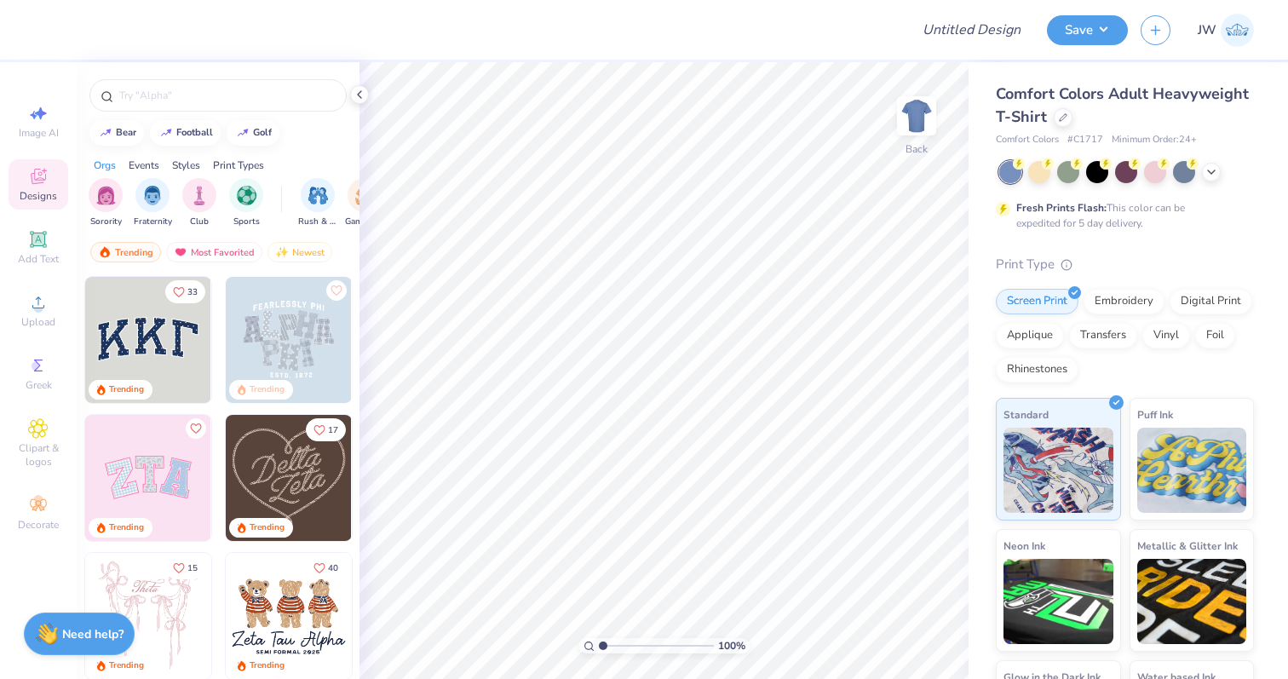
click at [1066, 125] on div "Comfort Colors Adult Heavyweight T-Shirt" at bounding box center [1125, 106] width 258 height 46
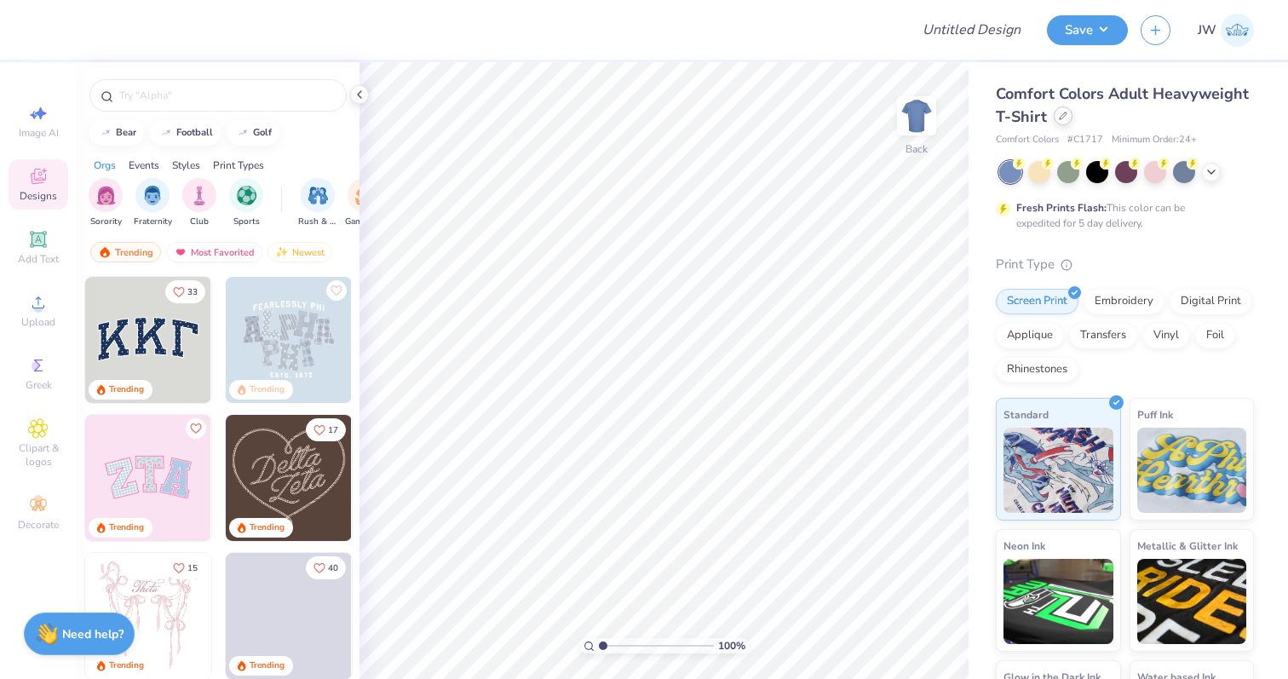
click at [1061, 123] on div at bounding box center [1063, 115] width 19 height 19
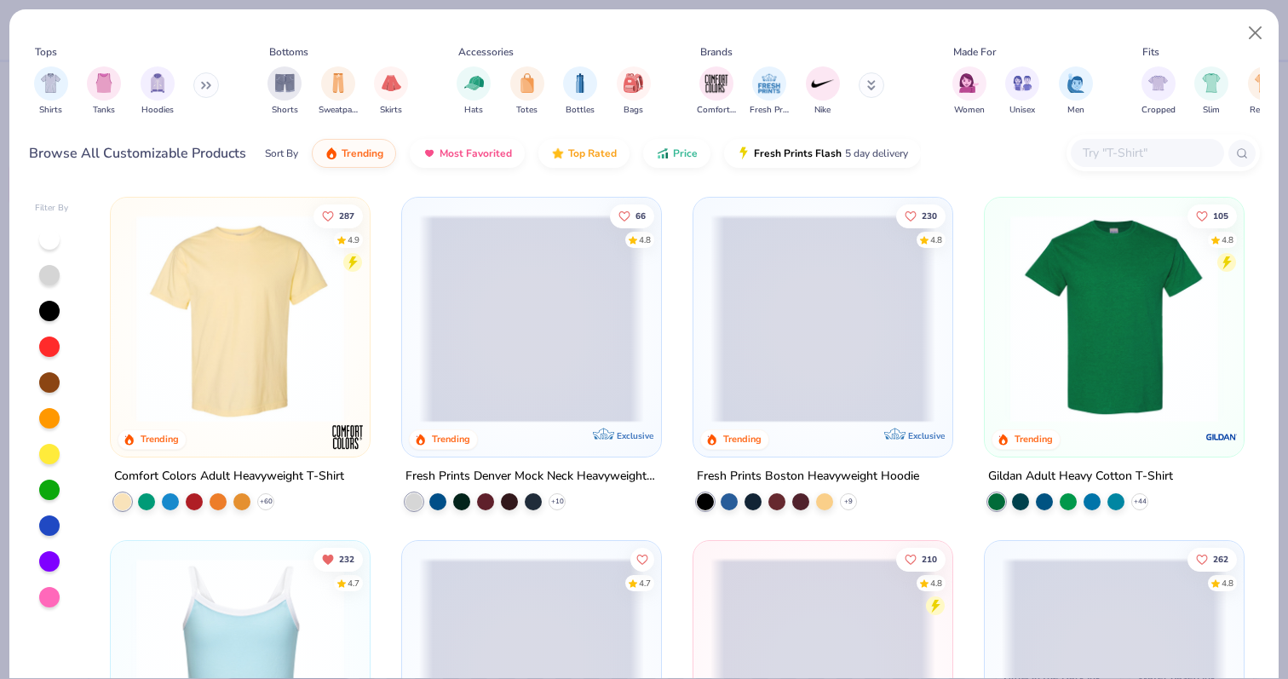
click at [1120, 162] on input "text" at bounding box center [1146, 153] width 131 height 20
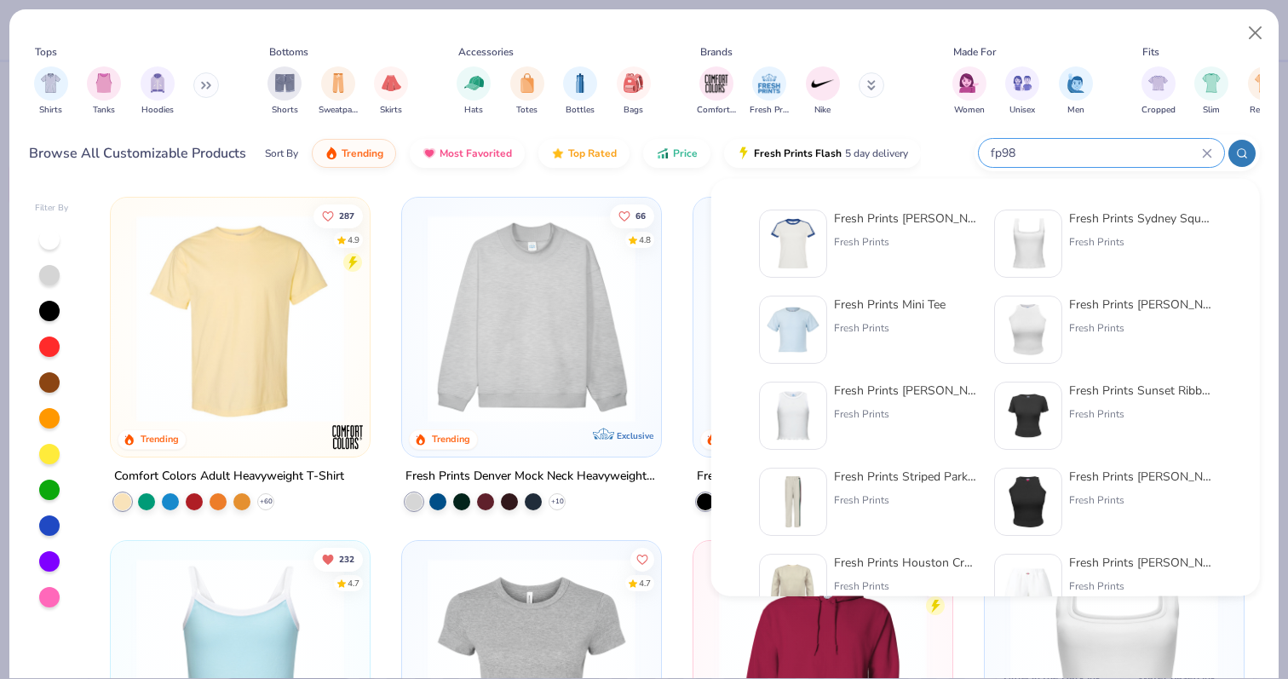
type input "fp98"
click at [874, 250] on div "Fresh Prints Simone Slim Fit Ringer Shirt with Stripes Fresh Prints" at bounding box center [905, 244] width 143 height 68
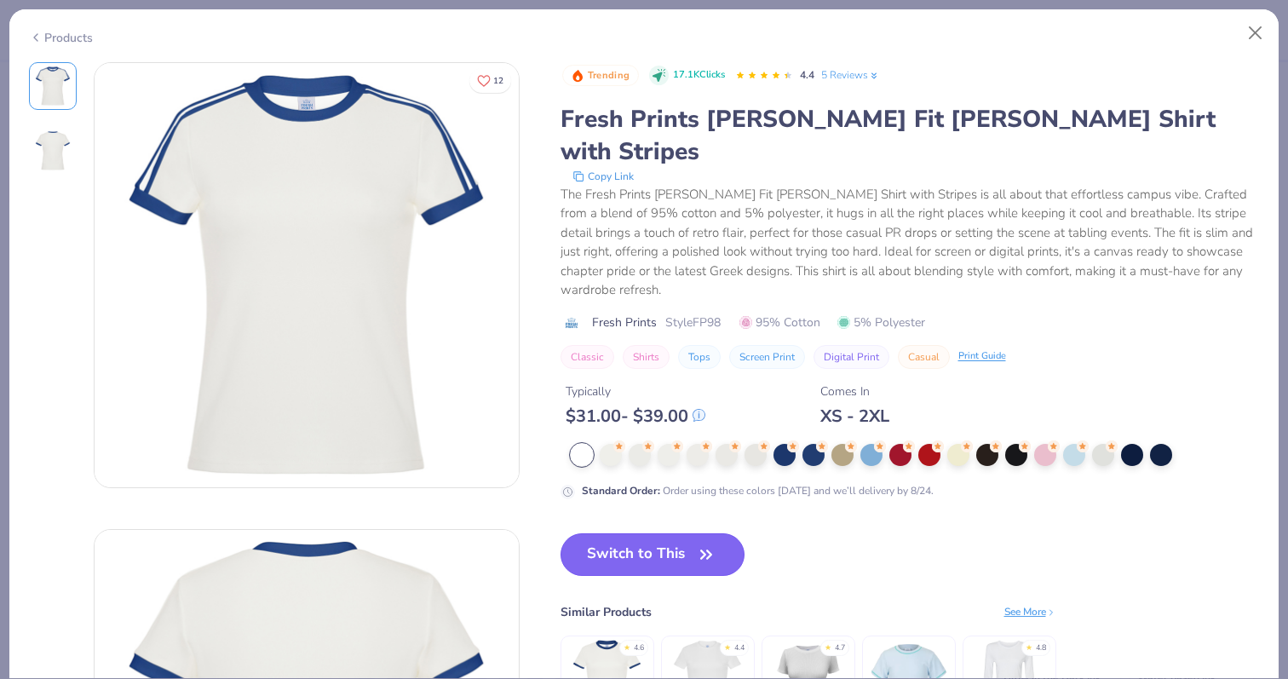
click at [675, 533] on button "Switch to This" at bounding box center [653, 554] width 185 height 43
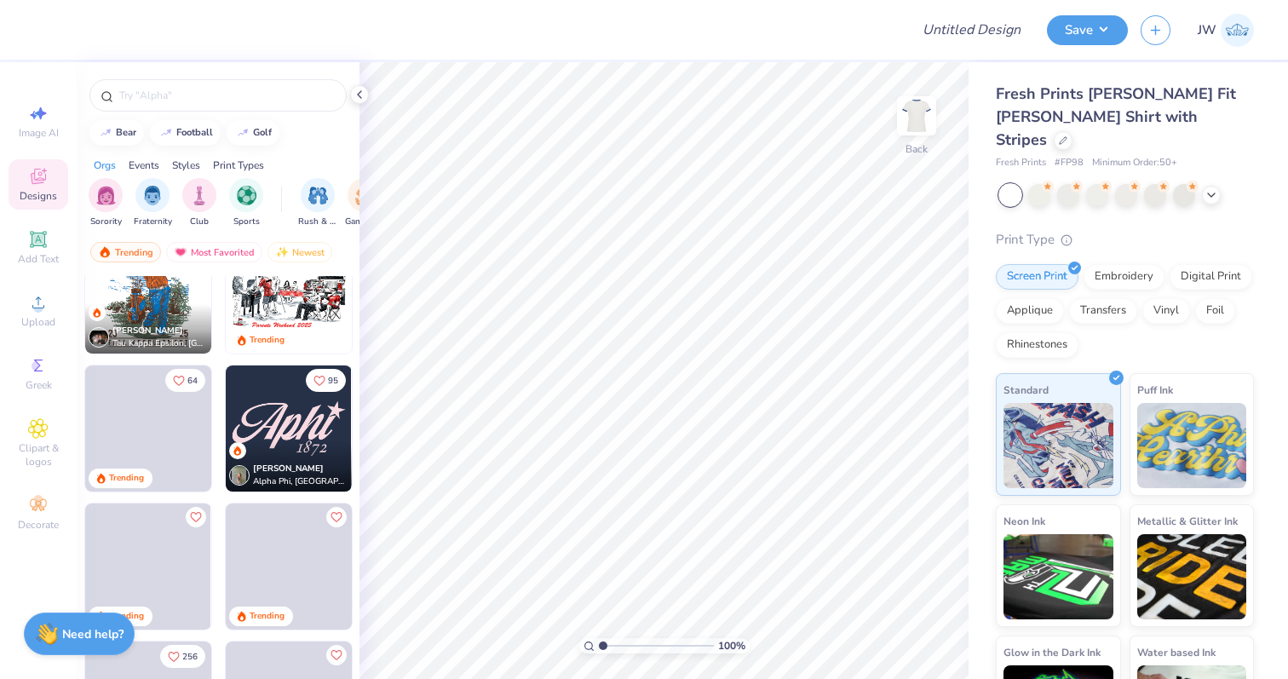
scroll to position [2269, 0]
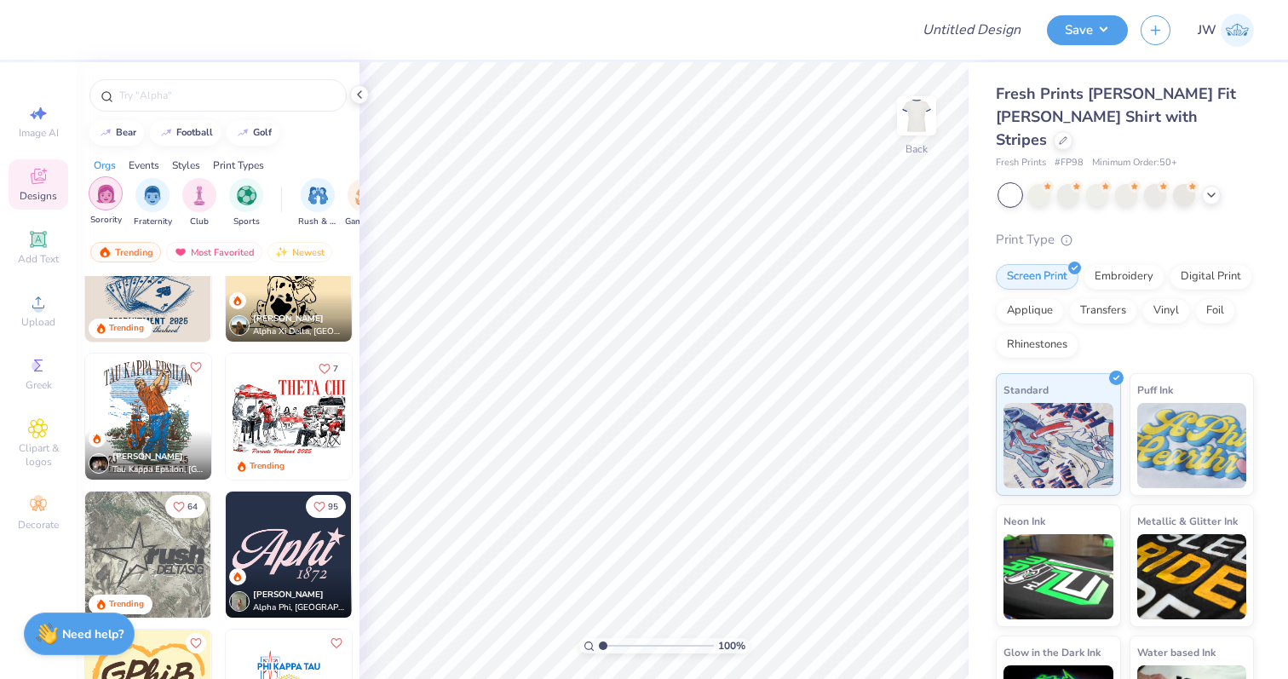
click at [108, 191] on img "filter for Sorority" at bounding box center [106, 194] width 20 height 20
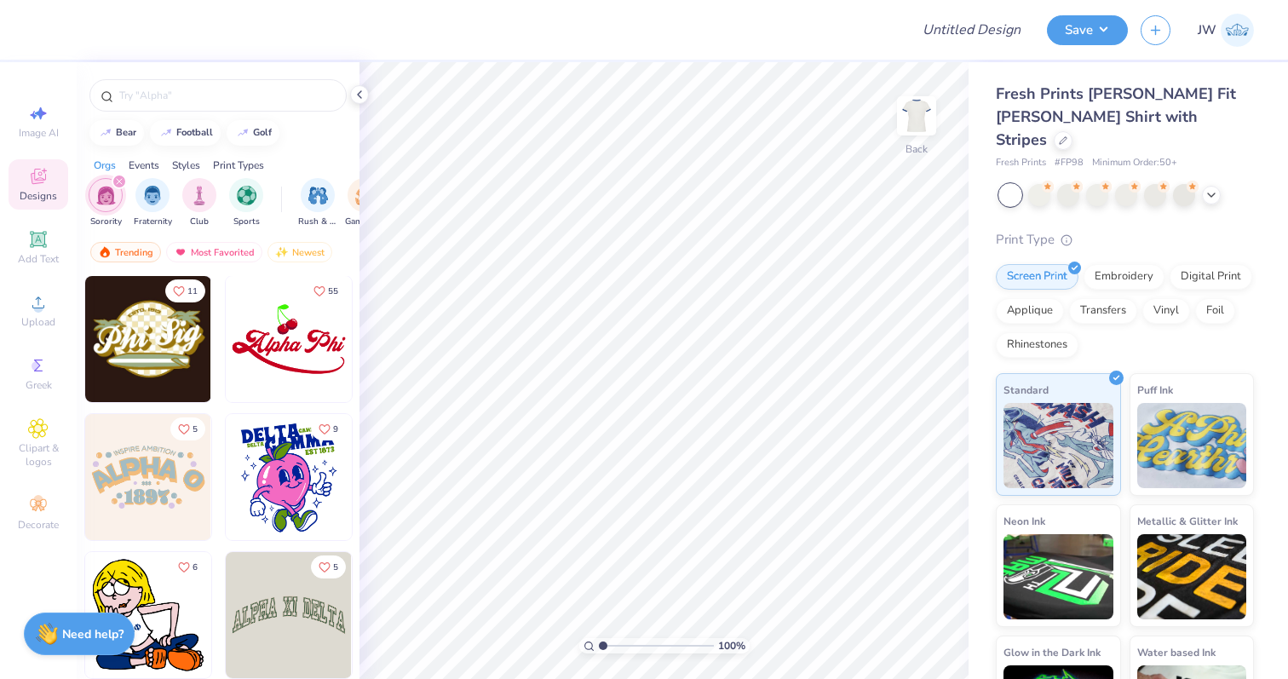
scroll to position [6633, 0]
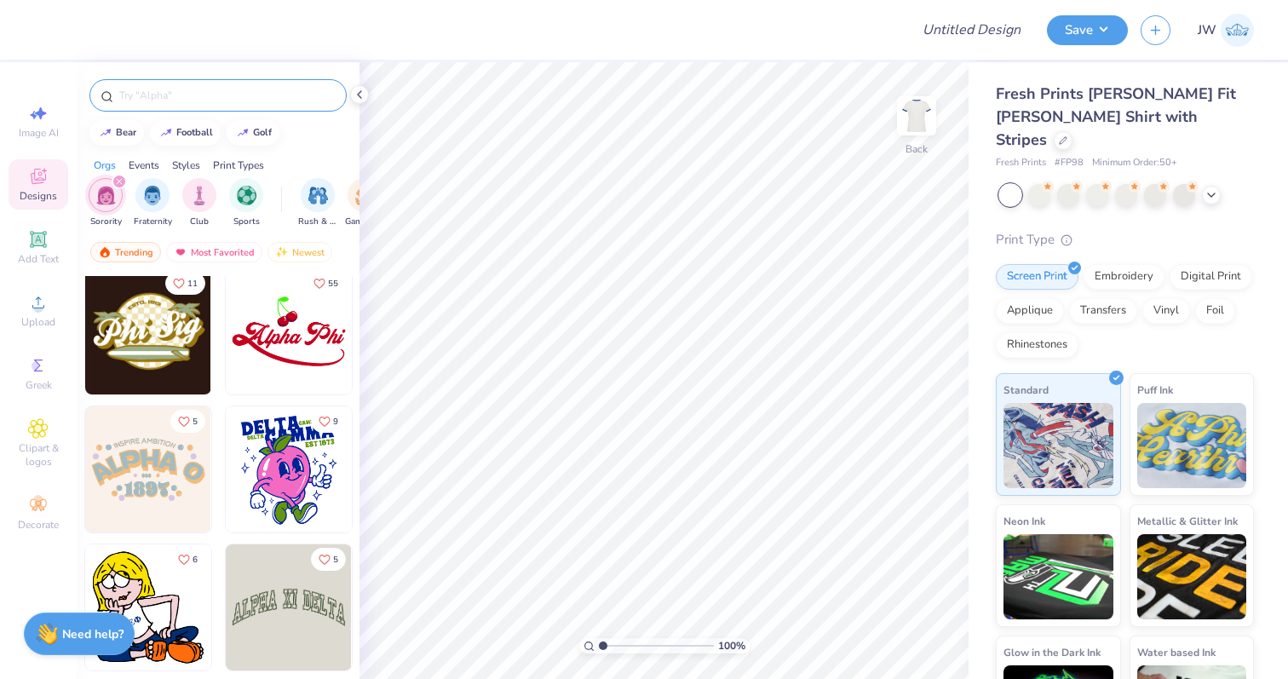
click at [166, 87] on input "text" at bounding box center [227, 95] width 218 height 17
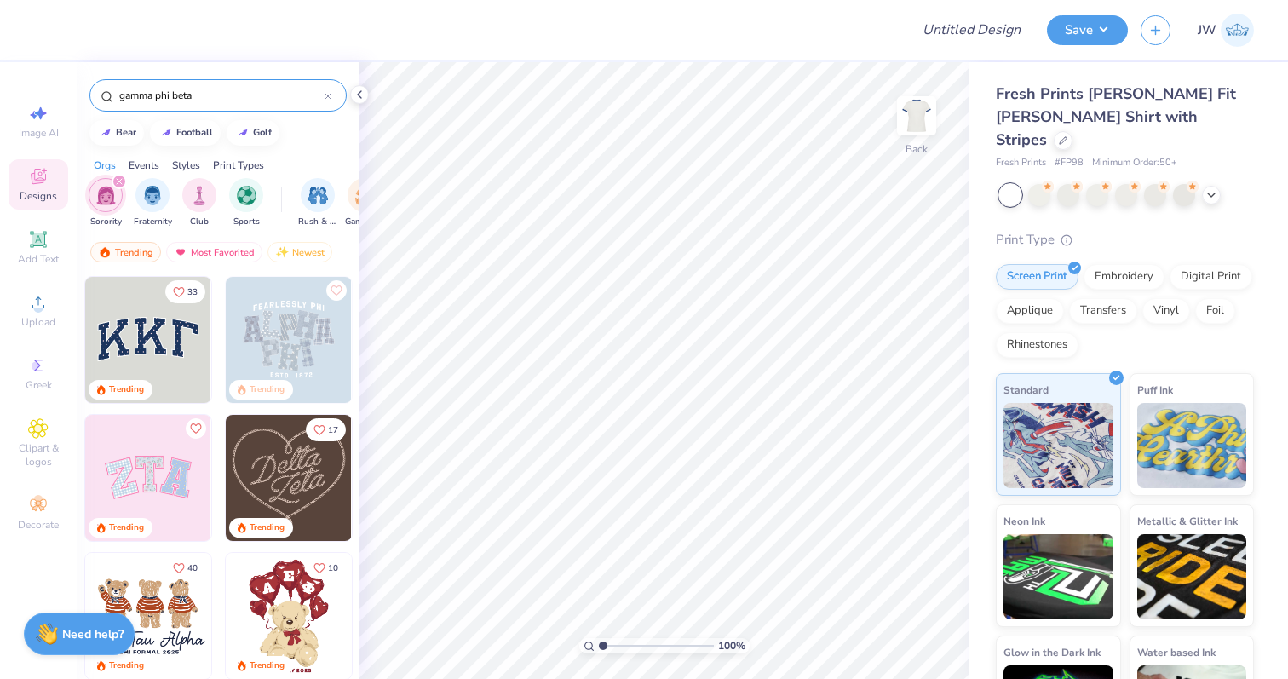
type input "gamma phi beta"
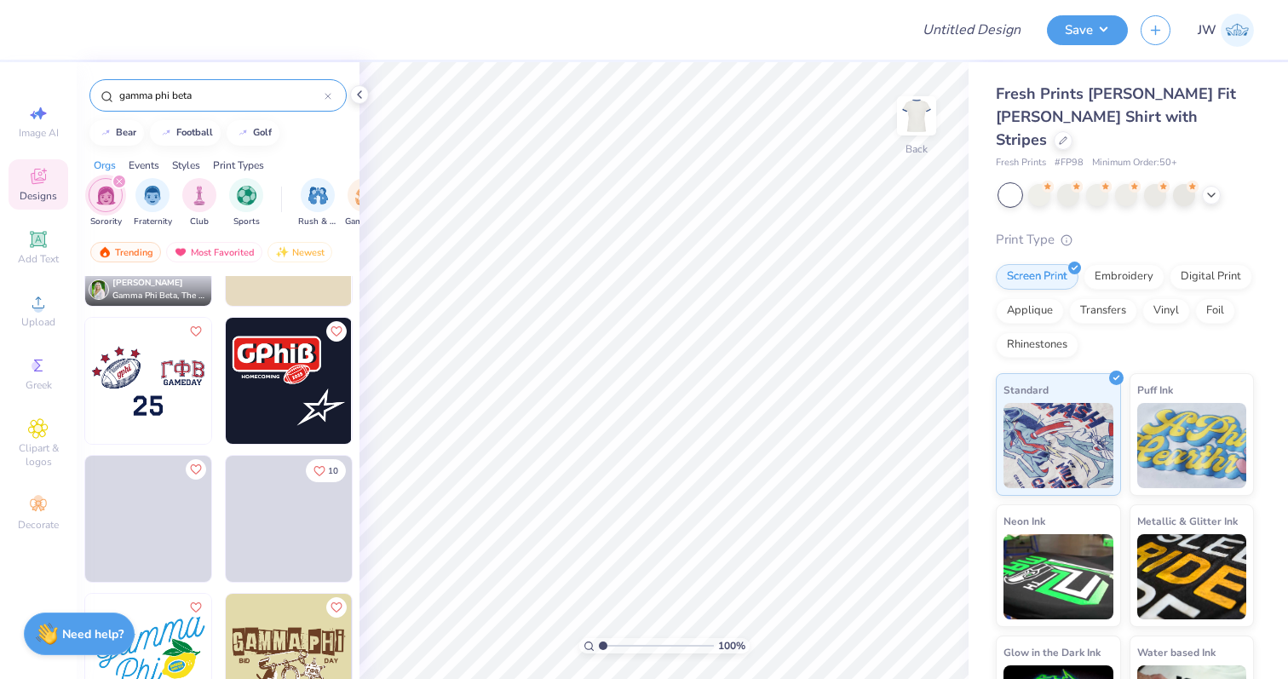
scroll to position [2642, 0]
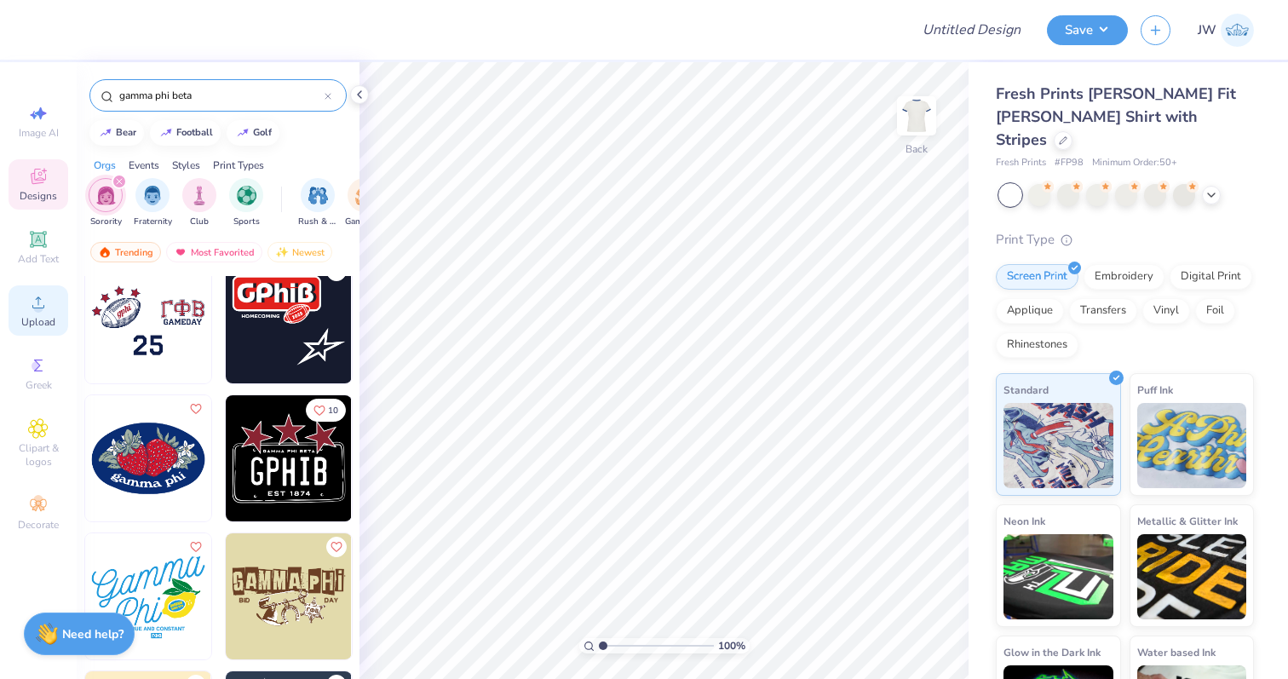
click at [38, 292] on icon at bounding box center [38, 302] width 20 height 20
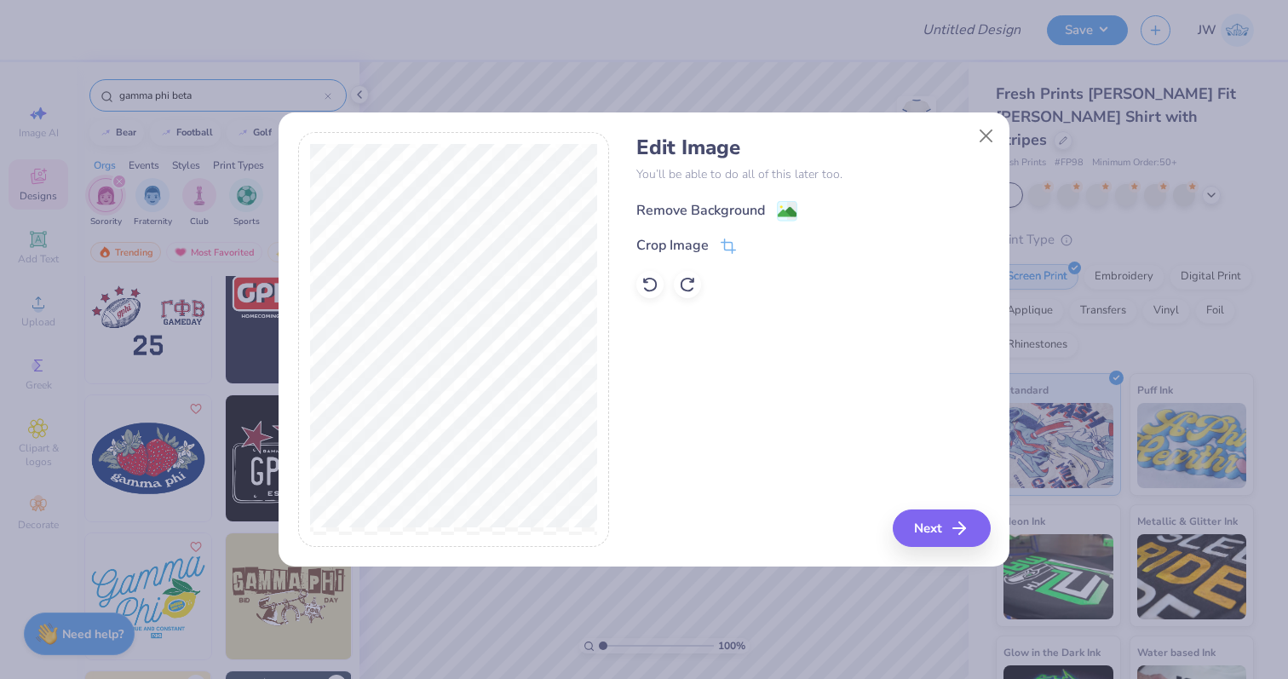
click at [773, 215] on div "Remove Background" at bounding box center [716, 210] width 161 height 21
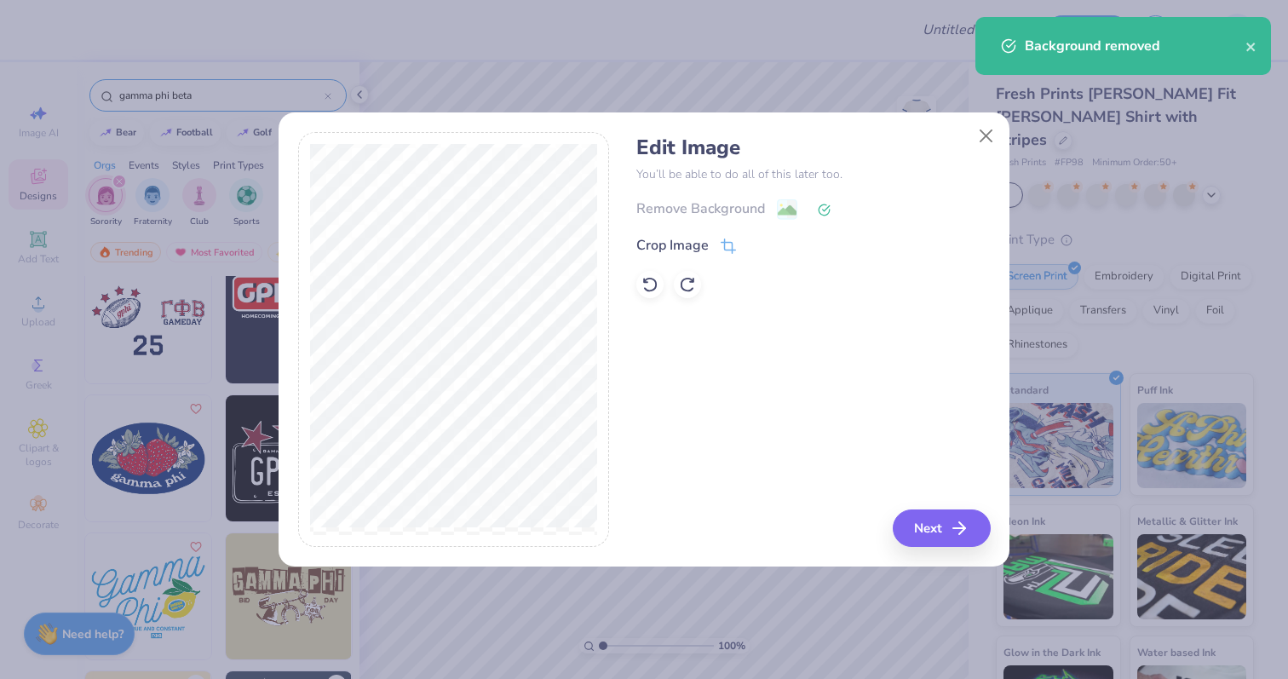
click at [957, 509] on div "Edit Image You’ll be able to do all of this later too. Remove Background Crop I…" at bounding box center [813, 340] width 354 height 416
click at [965, 544] on button "Next" at bounding box center [944, 527] width 98 height 37
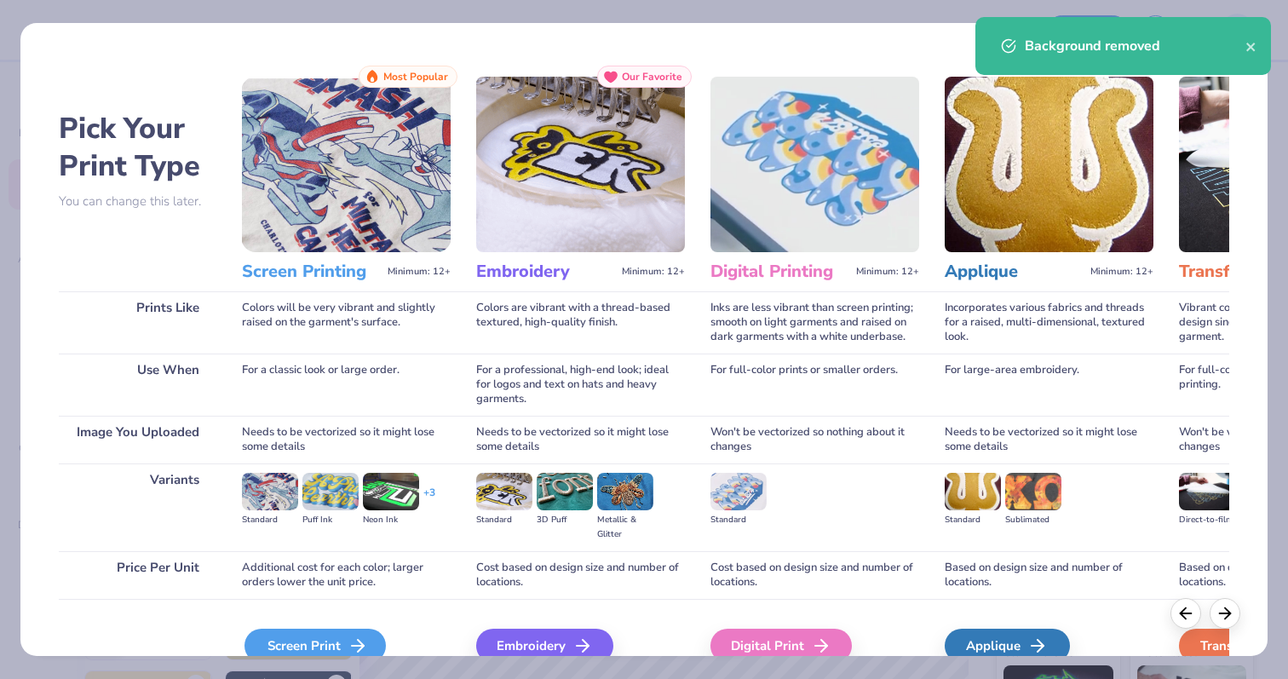
click at [319, 638] on div "Screen Print" at bounding box center [314, 646] width 141 height 34
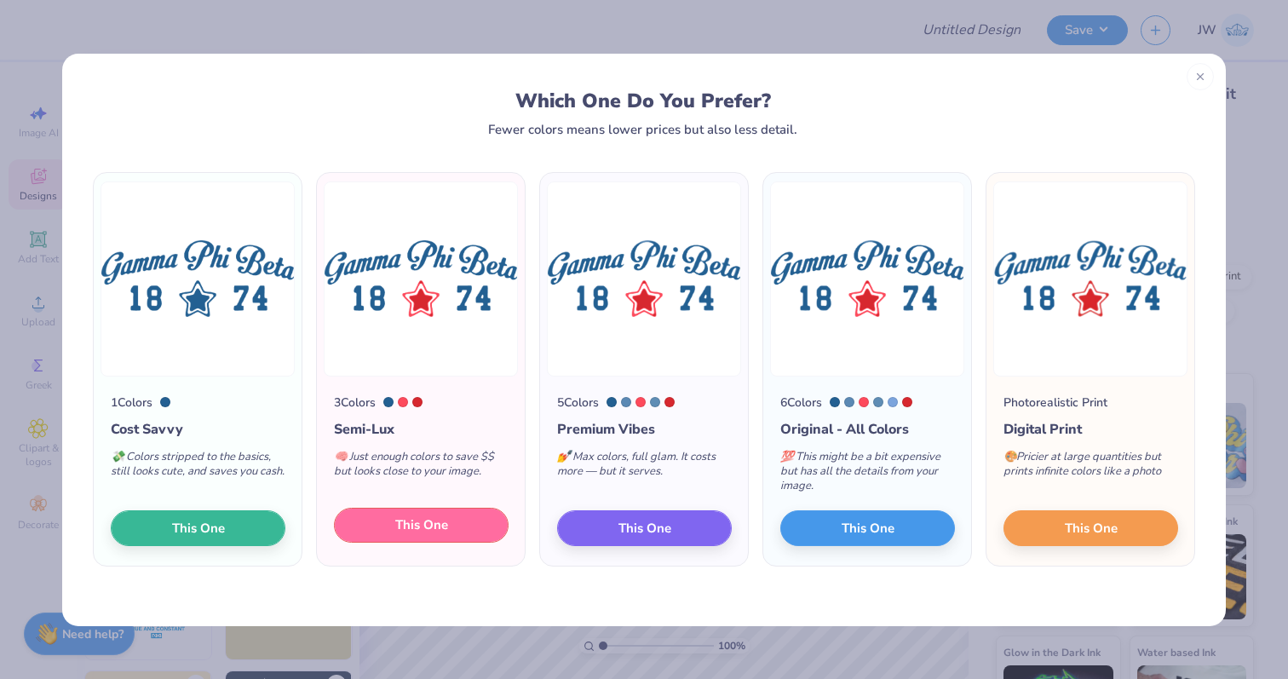
click at [439, 517] on span "This One" at bounding box center [421, 525] width 53 height 20
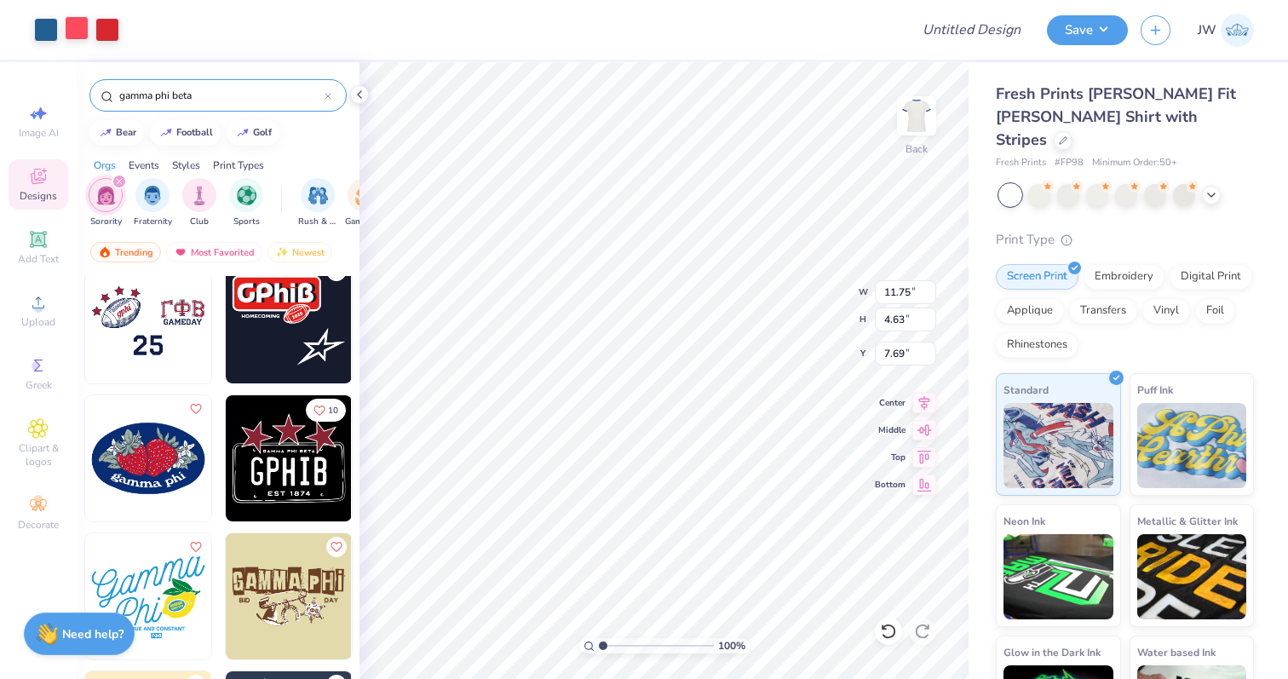
click at [74, 22] on div at bounding box center [77, 28] width 24 height 24
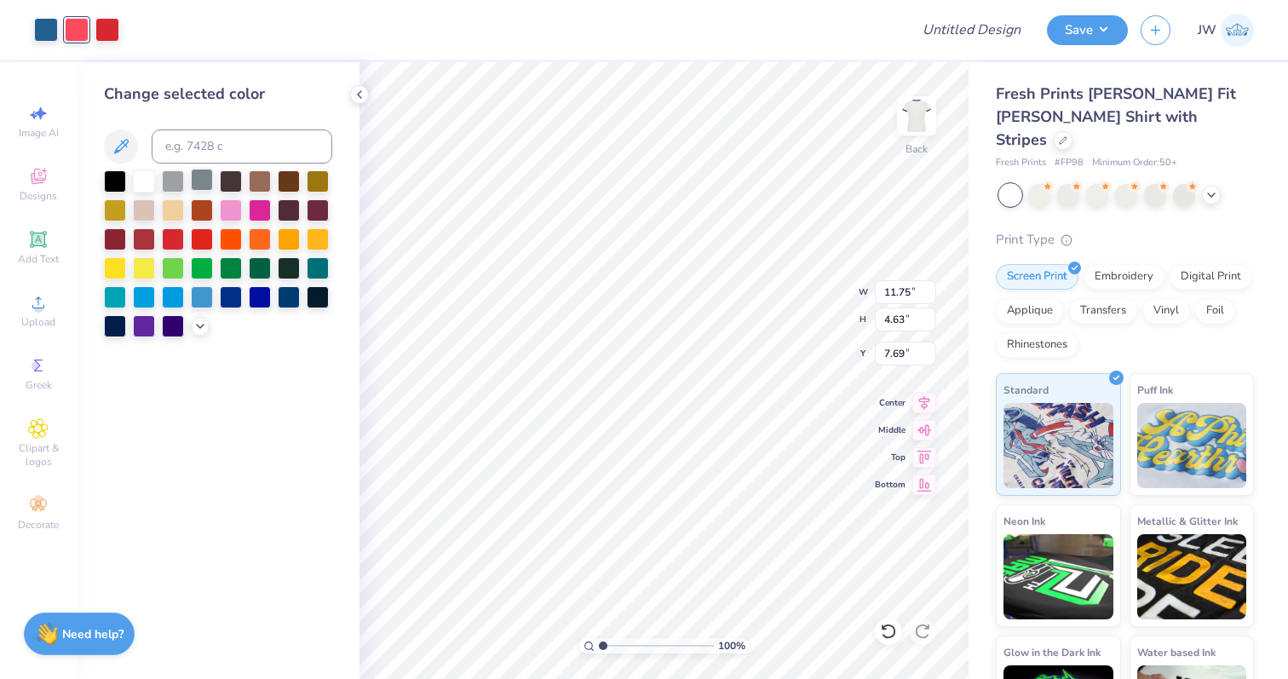
click at [210, 183] on div at bounding box center [202, 180] width 22 height 22
click at [203, 191] on div at bounding box center [202, 180] width 22 height 22
click at [203, 162] on input at bounding box center [242, 146] width 181 height 34
type input "1795"
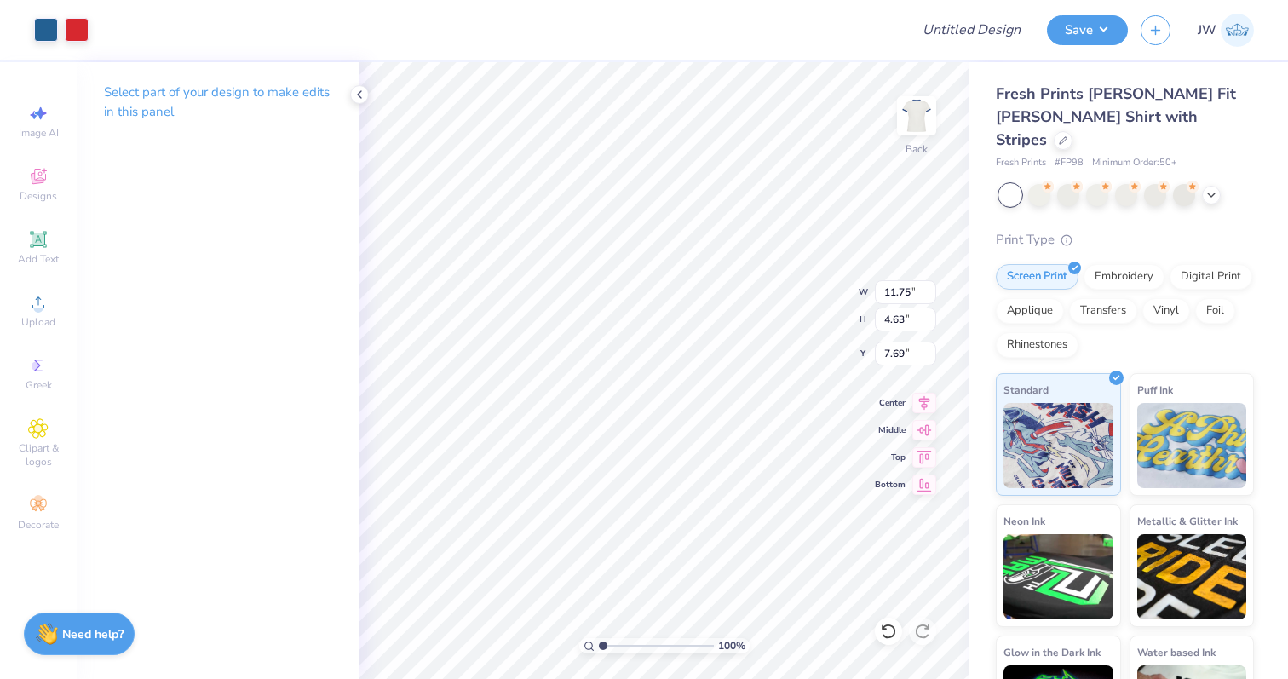
type input "6.86"
type input "2.70"
type input "3.92"
type input "8.14"
type input "3.21"
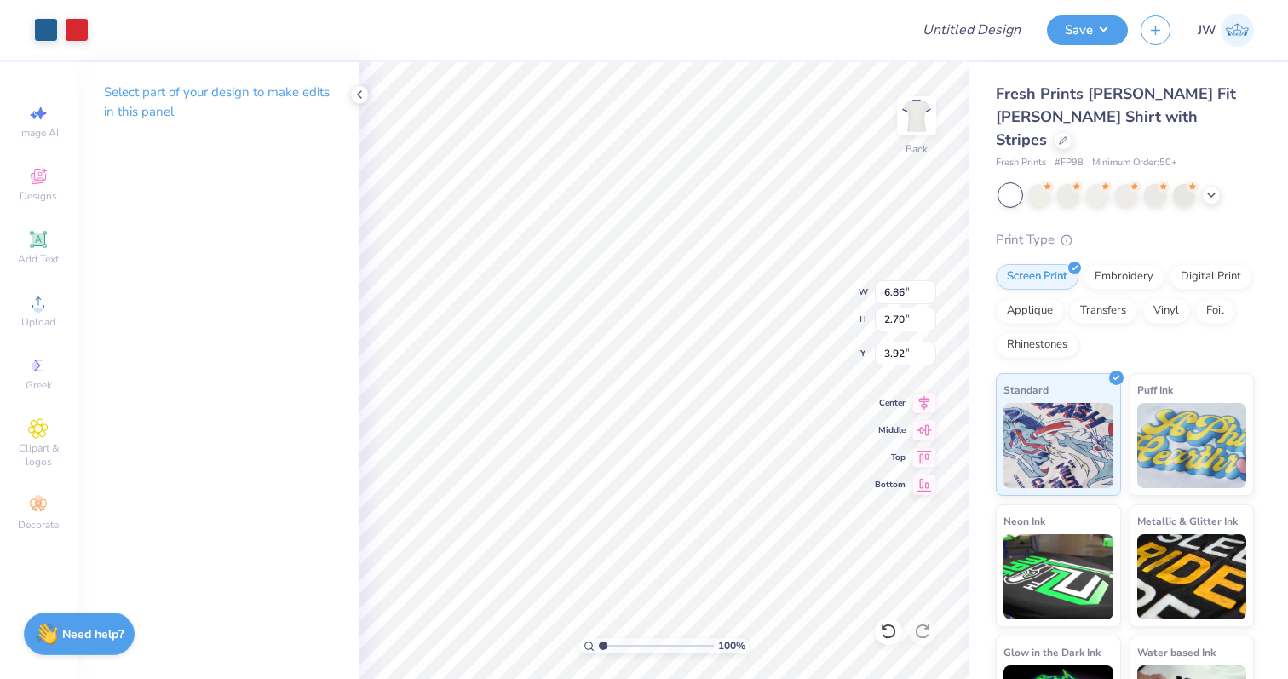
type input "3.41"
type input "3.00"
click at [989, 27] on input "Design Title" at bounding box center [992, 30] width 83 height 34
type input "DPE BTS Set"
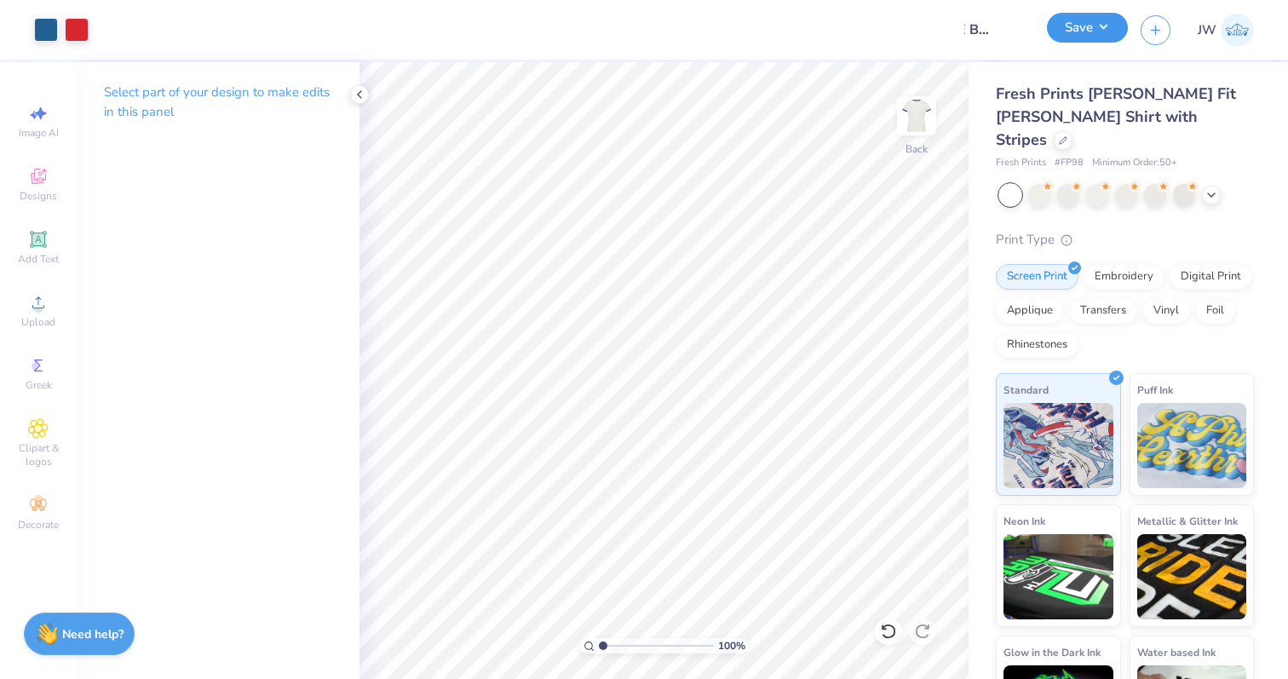
click at [1094, 29] on button "Save" at bounding box center [1087, 28] width 81 height 30
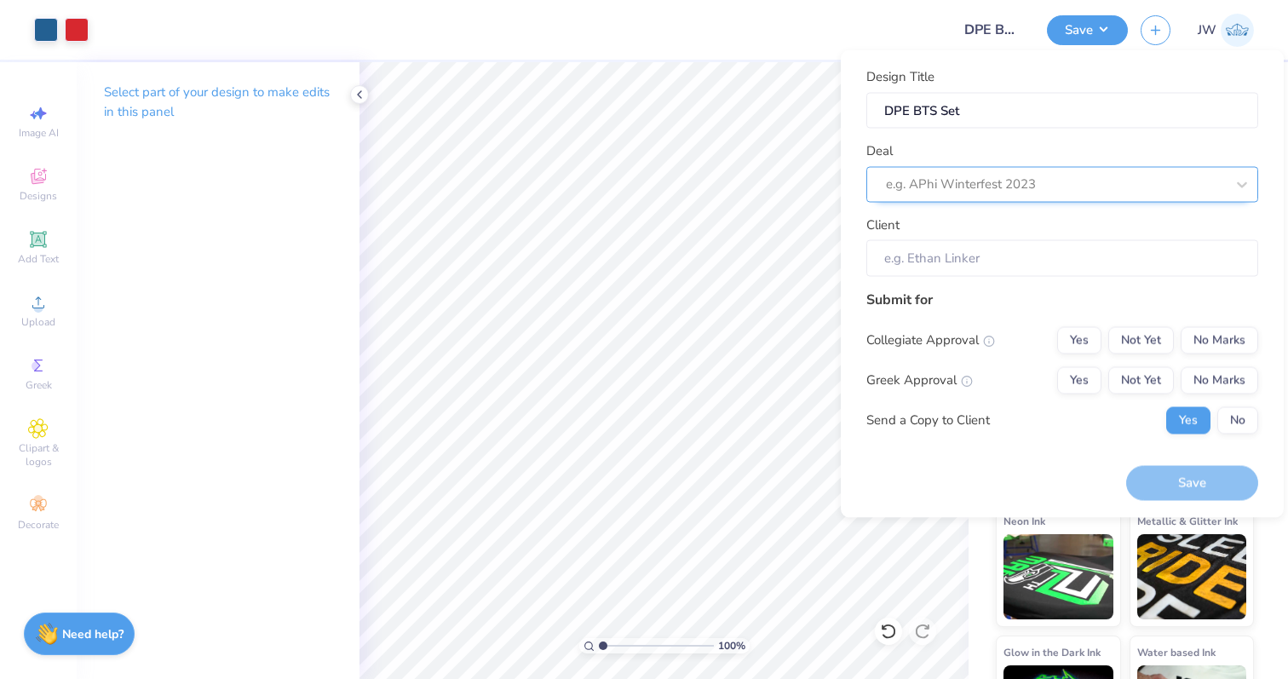
click at [986, 169] on div "e.g. APhi Winterfest 2023" at bounding box center [1062, 184] width 392 height 36
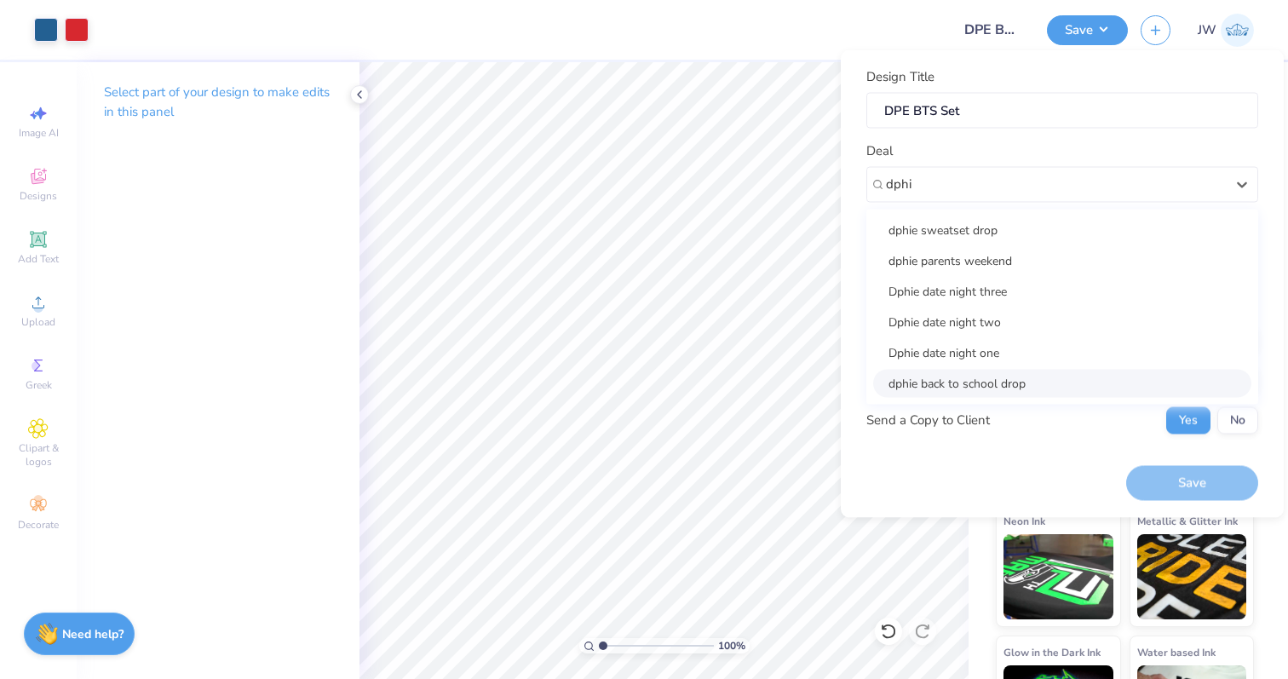
click at [966, 383] on div "dphie back to school drop" at bounding box center [1062, 383] width 378 height 28
type input "dphi"
type input "[PERSON_NAME]"
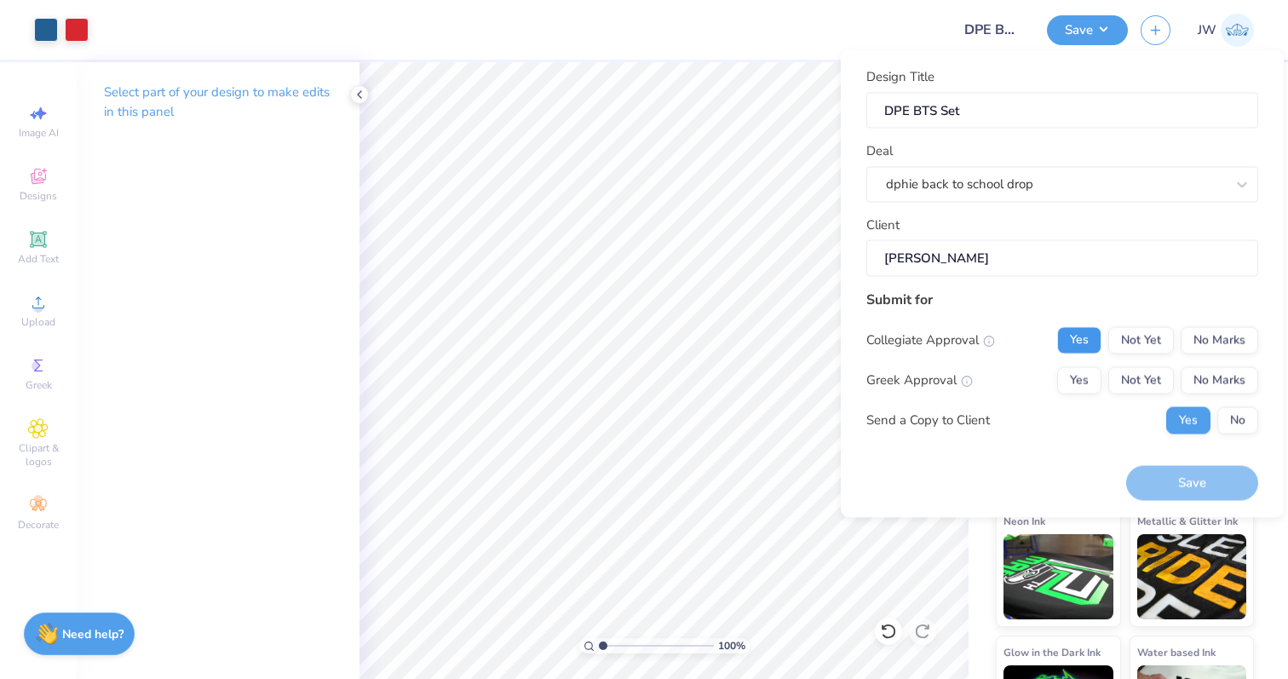
click at [1088, 342] on button "Yes" at bounding box center [1079, 339] width 44 height 27
click at [1093, 372] on button "Yes" at bounding box center [1079, 379] width 44 height 27
click at [1129, 341] on button "Not Yet" at bounding box center [1141, 339] width 66 height 27
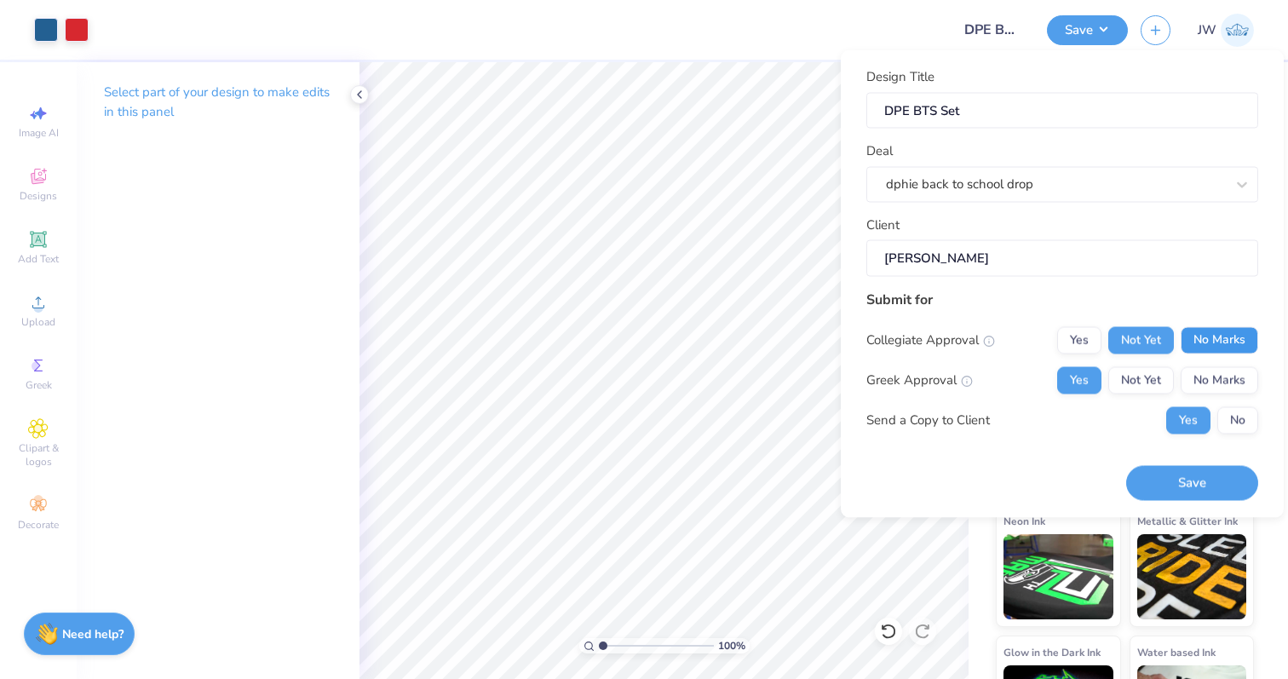
click at [1204, 340] on button "No Marks" at bounding box center [1220, 339] width 78 height 27
click at [1228, 411] on button "No" at bounding box center [1237, 419] width 41 height 27
click at [1219, 469] on button "Save" at bounding box center [1192, 483] width 132 height 35
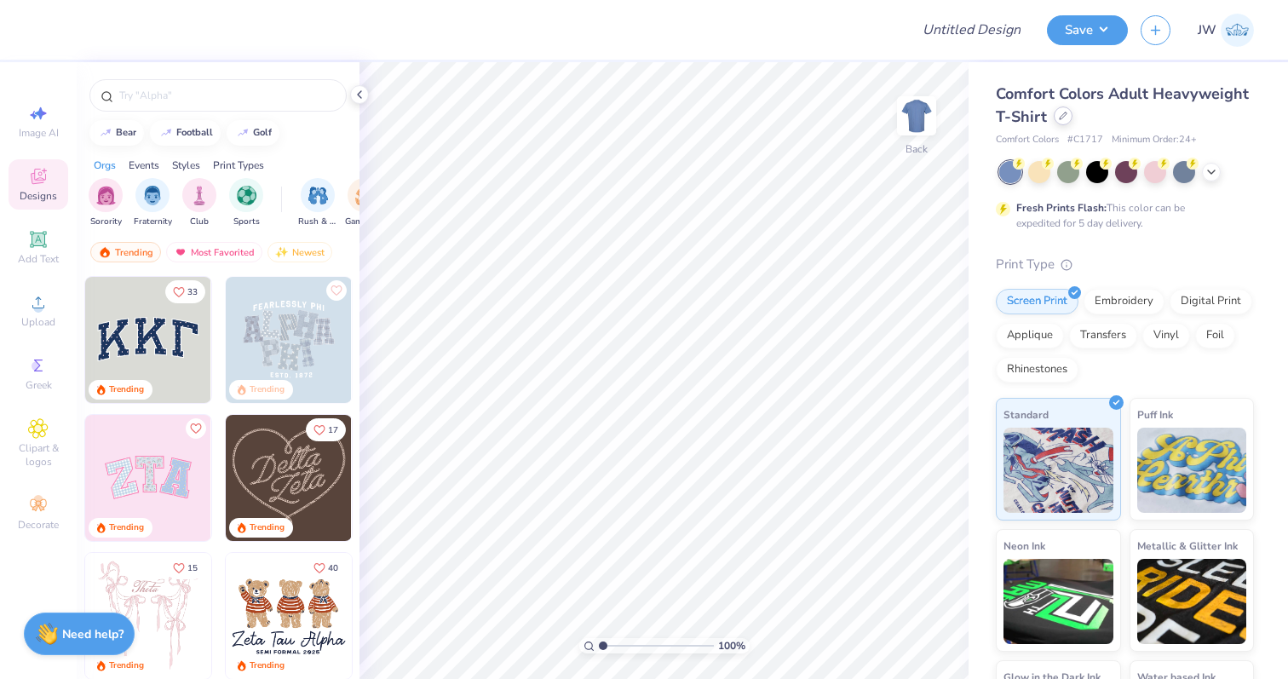
click at [1069, 117] on div at bounding box center [1063, 115] width 19 height 19
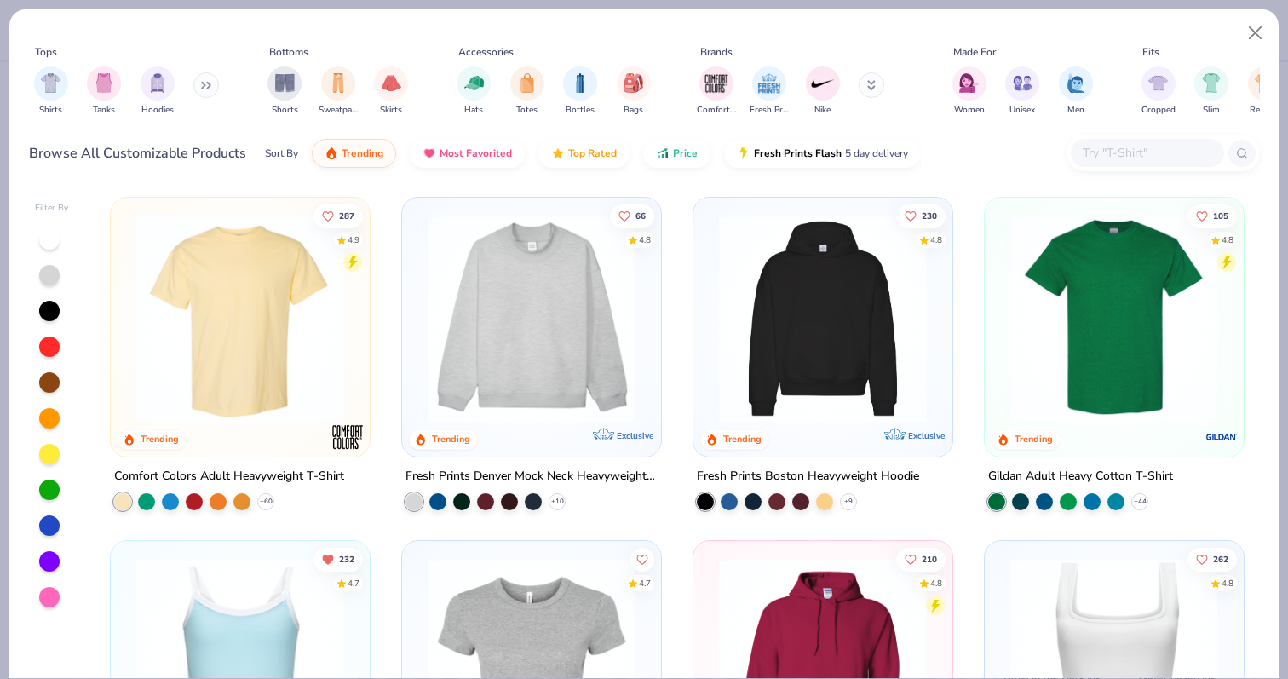
click at [1106, 146] on input "text" at bounding box center [1146, 153] width 131 height 20
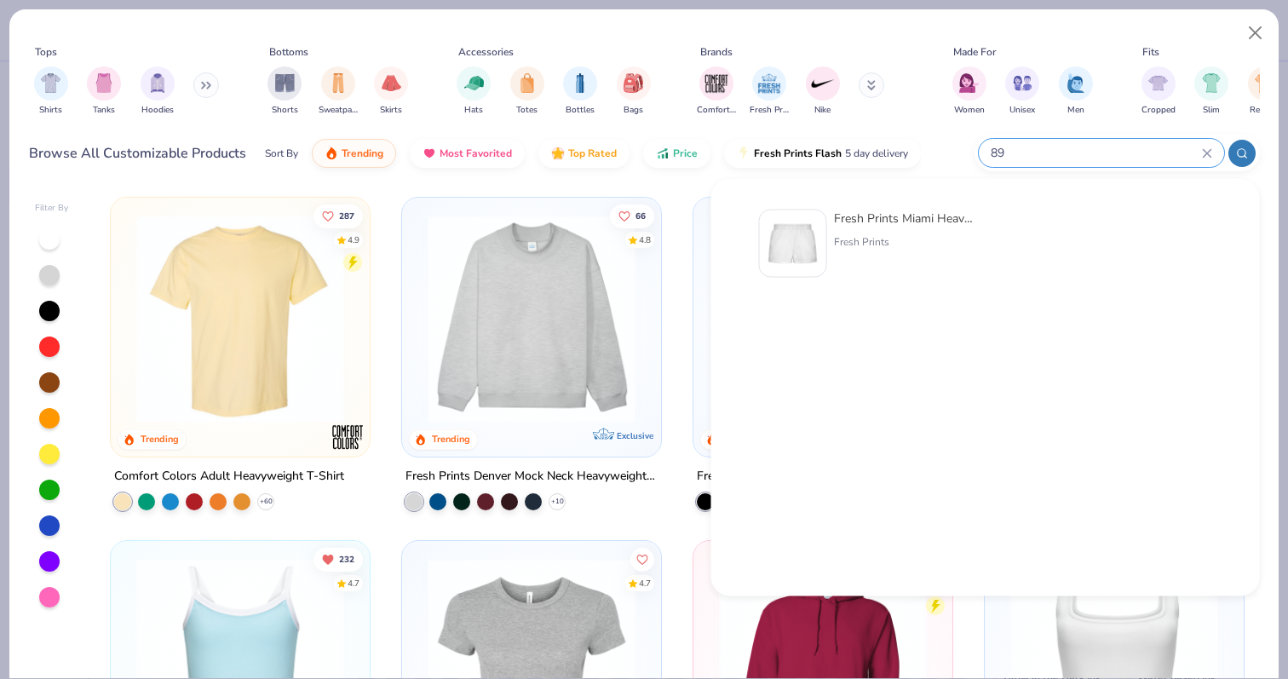
type input "89"
click at [799, 238] on img at bounding box center [793, 243] width 53 height 53
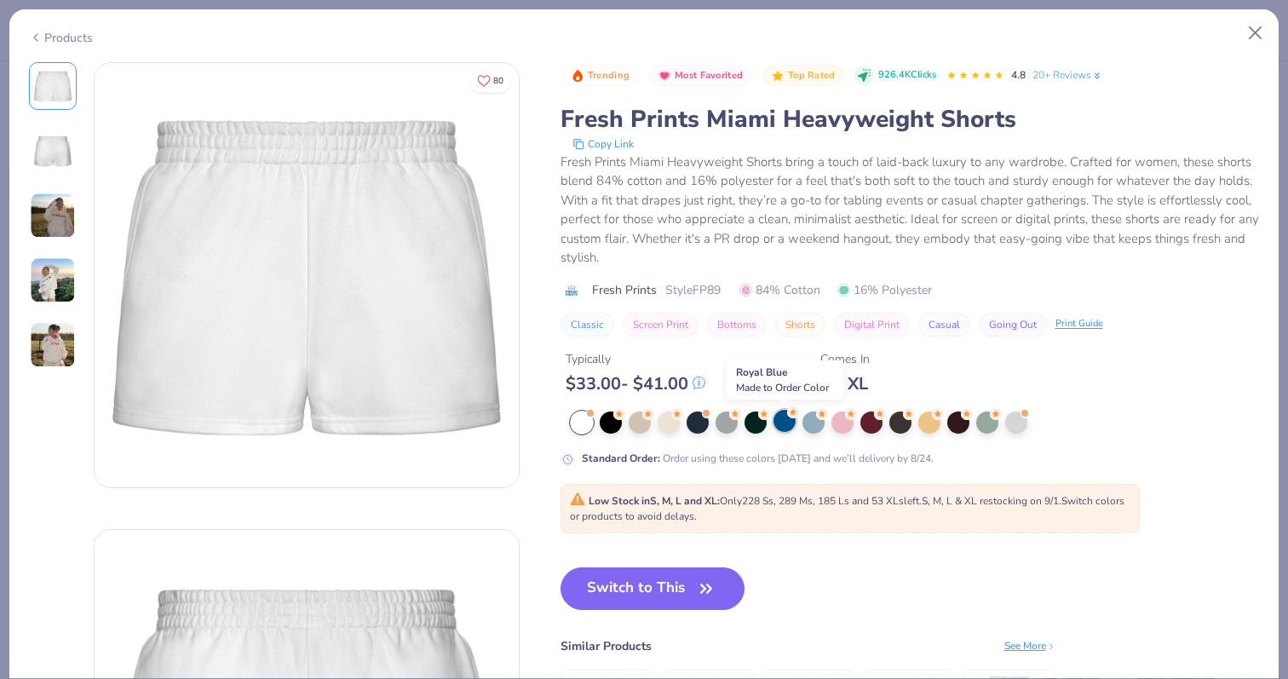
click at [774, 417] on div at bounding box center [785, 421] width 22 height 22
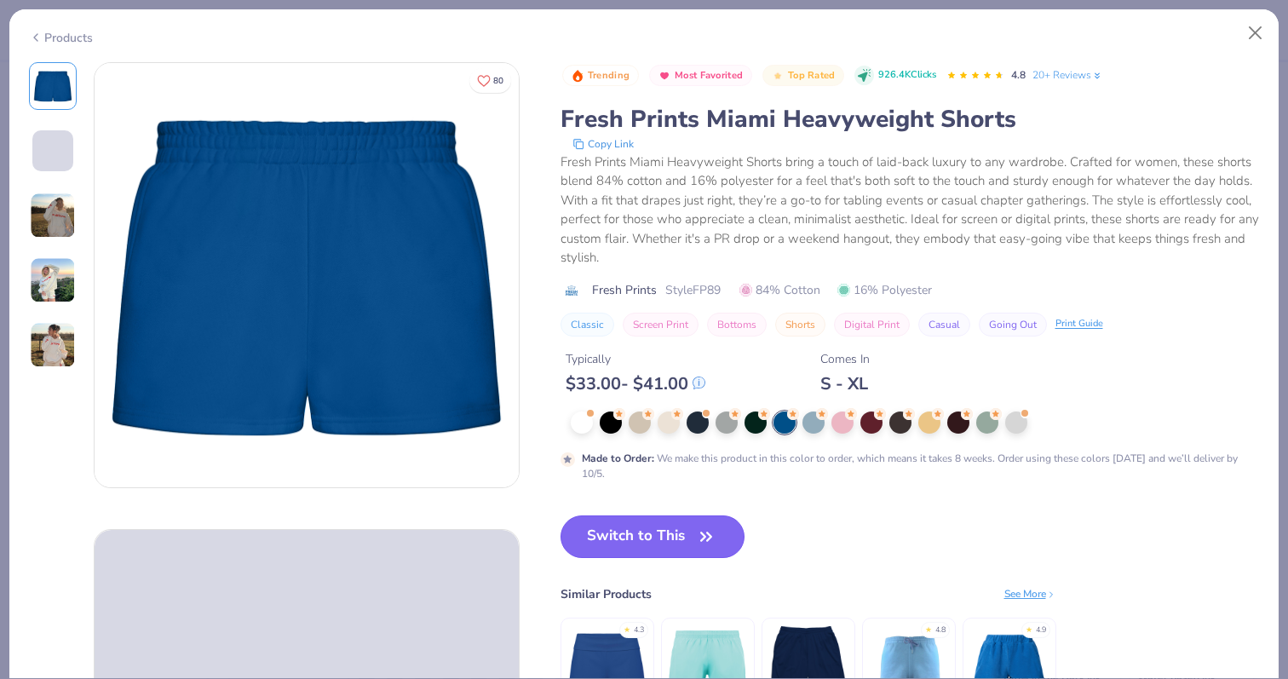
click at [679, 534] on button "Switch to This" at bounding box center [653, 536] width 185 height 43
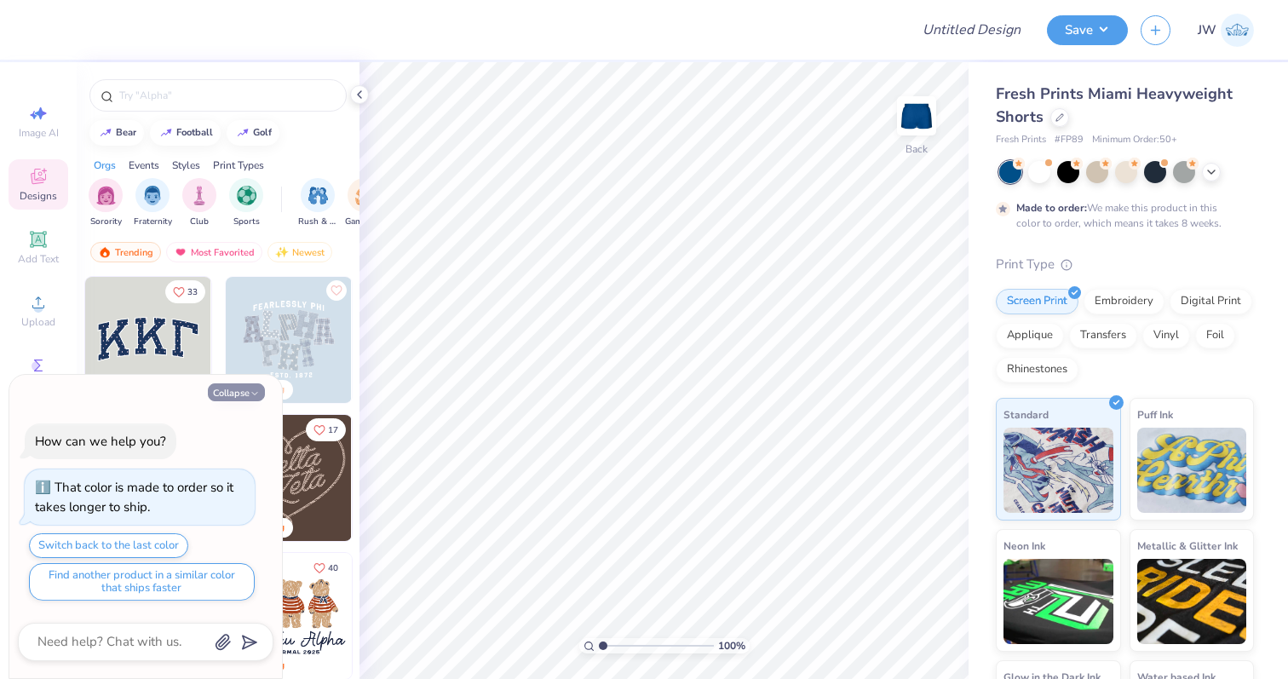
click at [246, 397] on button "Collapse" at bounding box center [236, 392] width 57 height 18
type textarea "x"
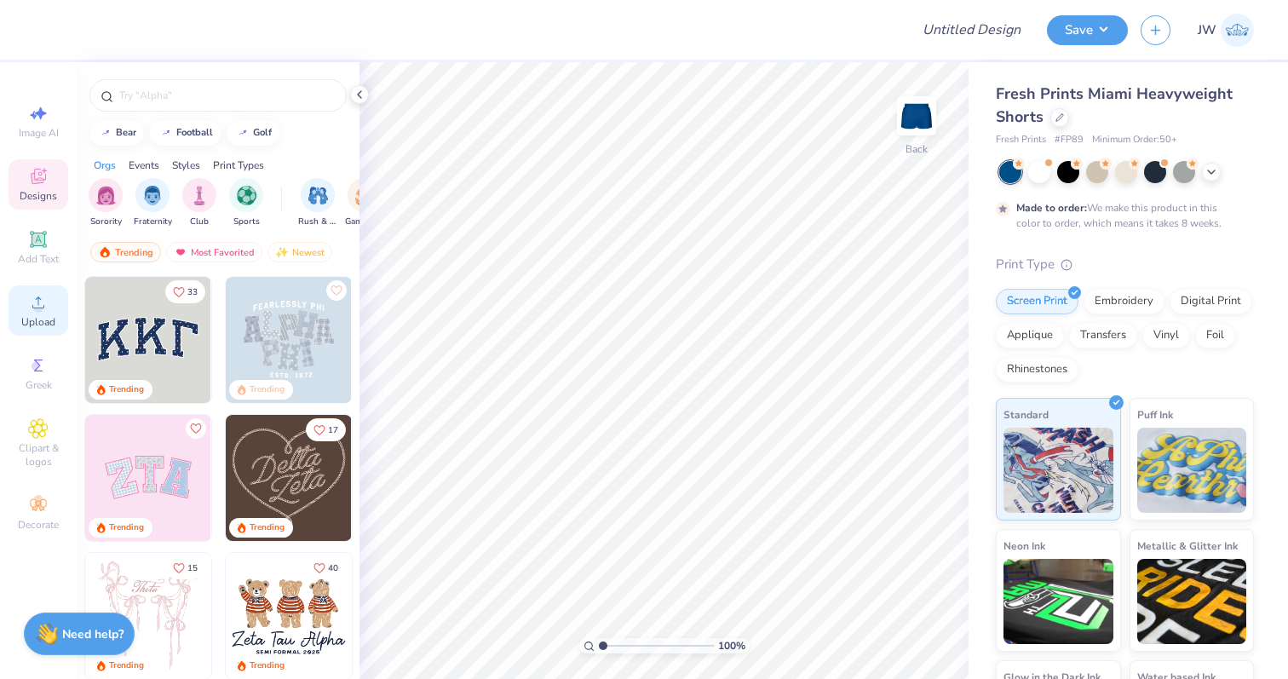
click at [41, 303] on icon at bounding box center [38, 302] width 20 height 20
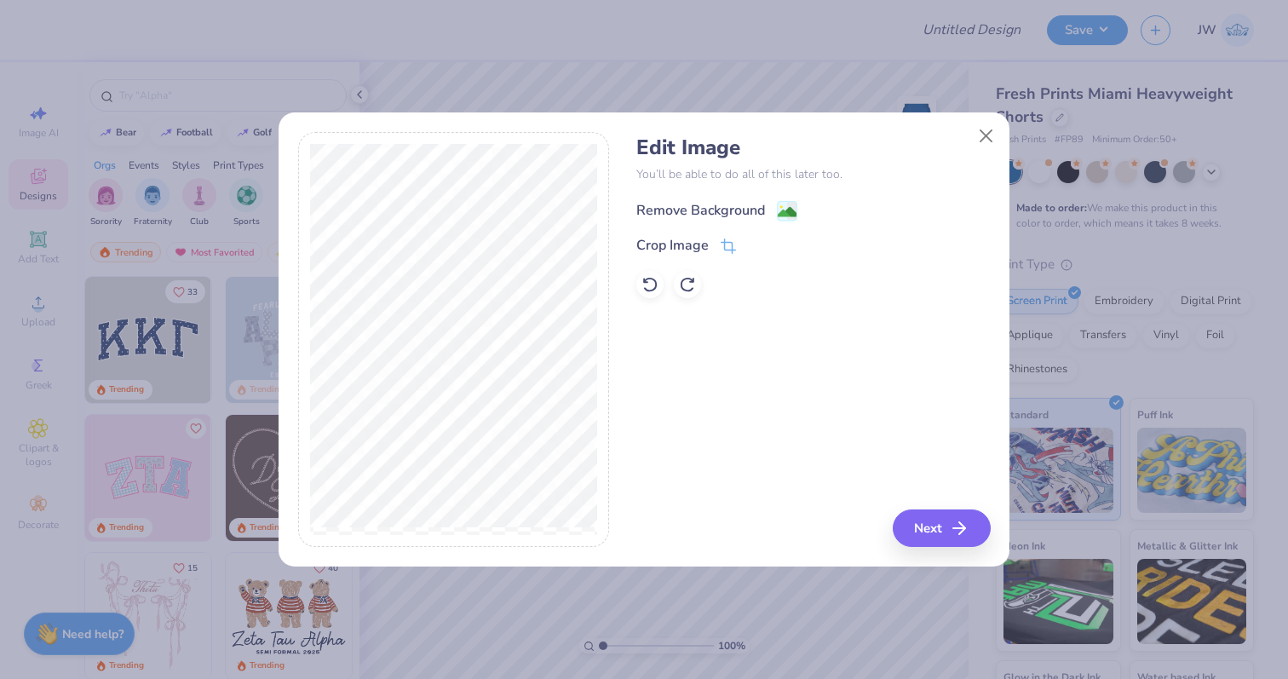
click at [791, 209] on image at bounding box center [787, 212] width 19 height 19
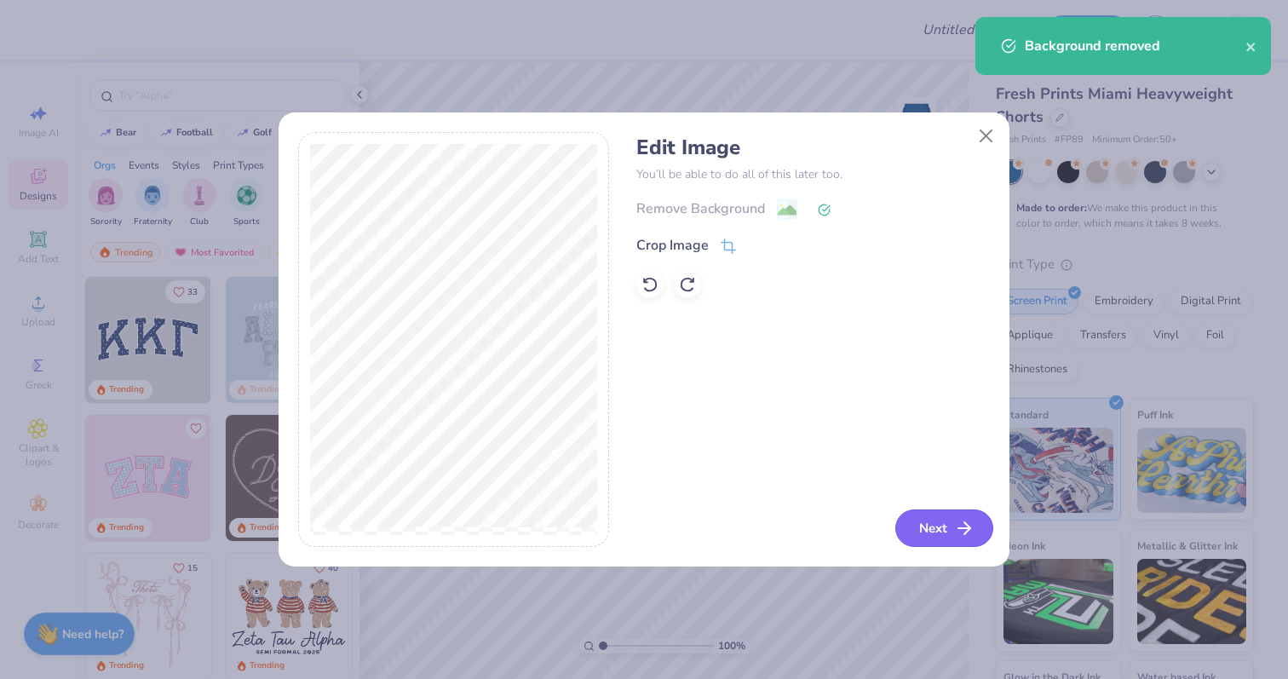
click at [950, 541] on button "Next" at bounding box center [944, 527] width 98 height 37
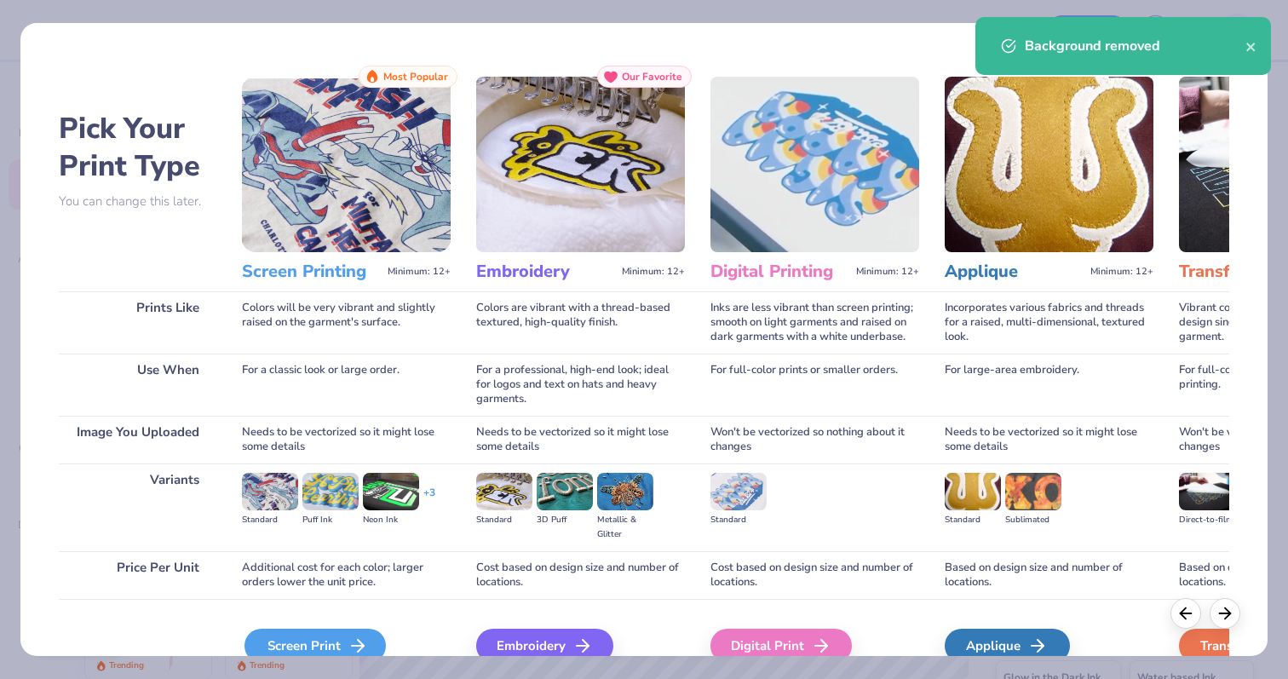
click at [343, 641] on div "Screen Print" at bounding box center [314, 646] width 141 height 34
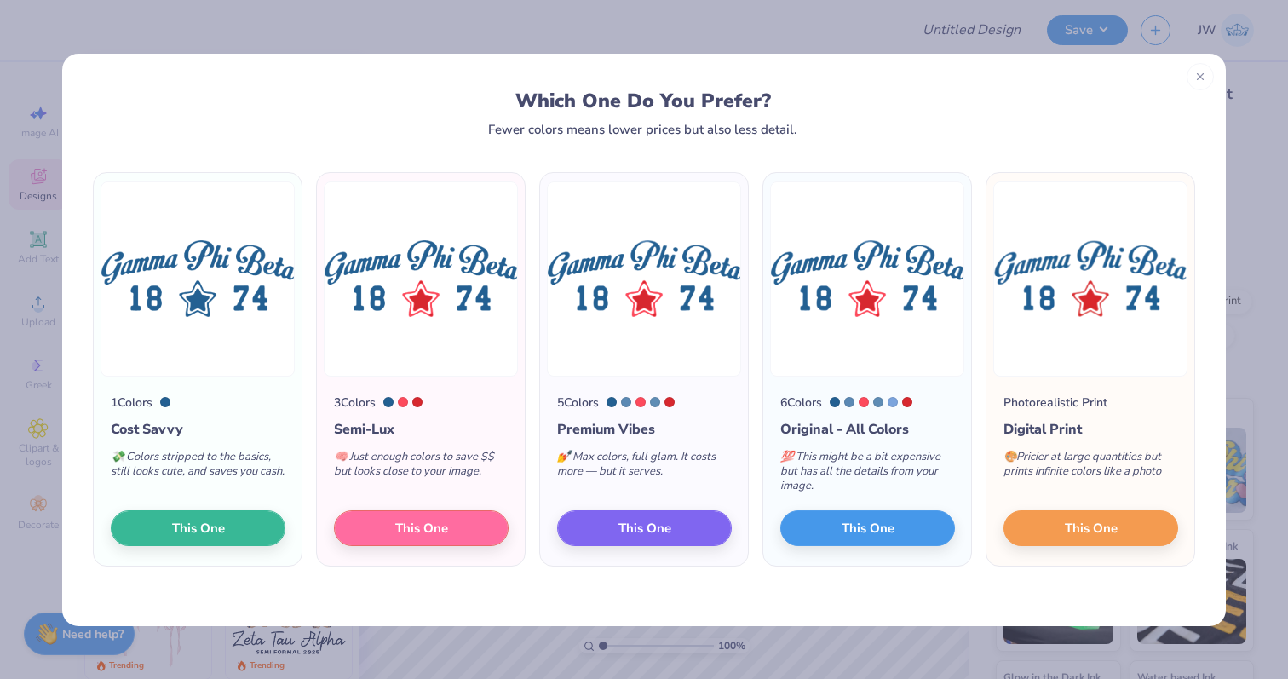
click at [231, 546] on div "1 Colors Cost Savvy 💸 Colors stripped to the basics, still looks cute, and save…" at bounding box center [198, 472] width 208 height 190
click at [233, 537] on button "This One" at bounding box center [198, 526] width 175 height 36
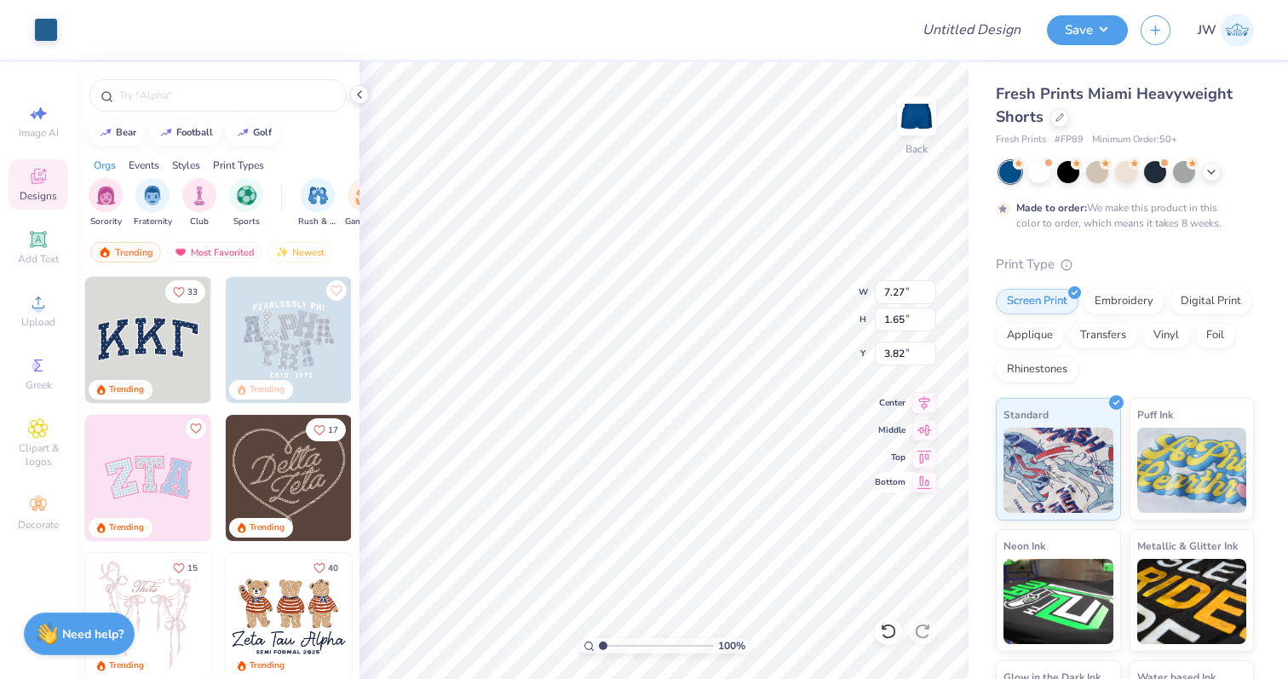
type input "5.09"
type input "1.16"
type input "8.72"
click at [44, 33] on div at bounding box center [46, 28] width 24 height 24
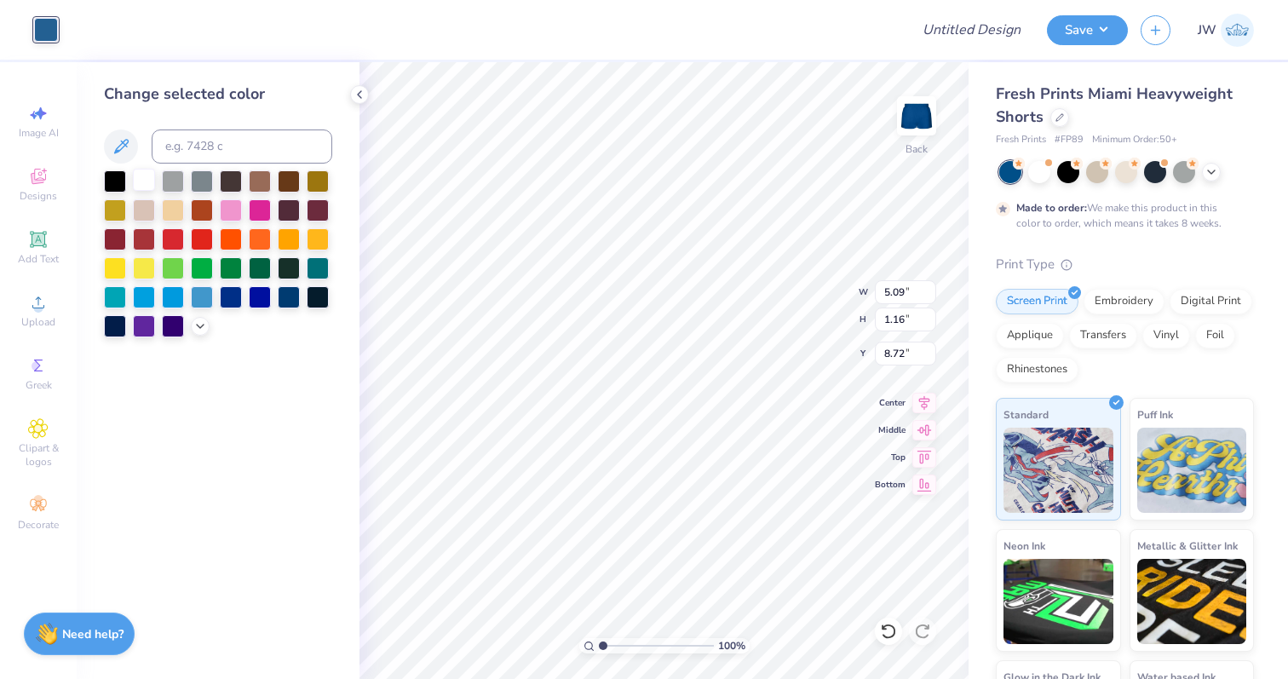
click at [145, 180] on div at bounding box center [144, 180] width 22 height 22
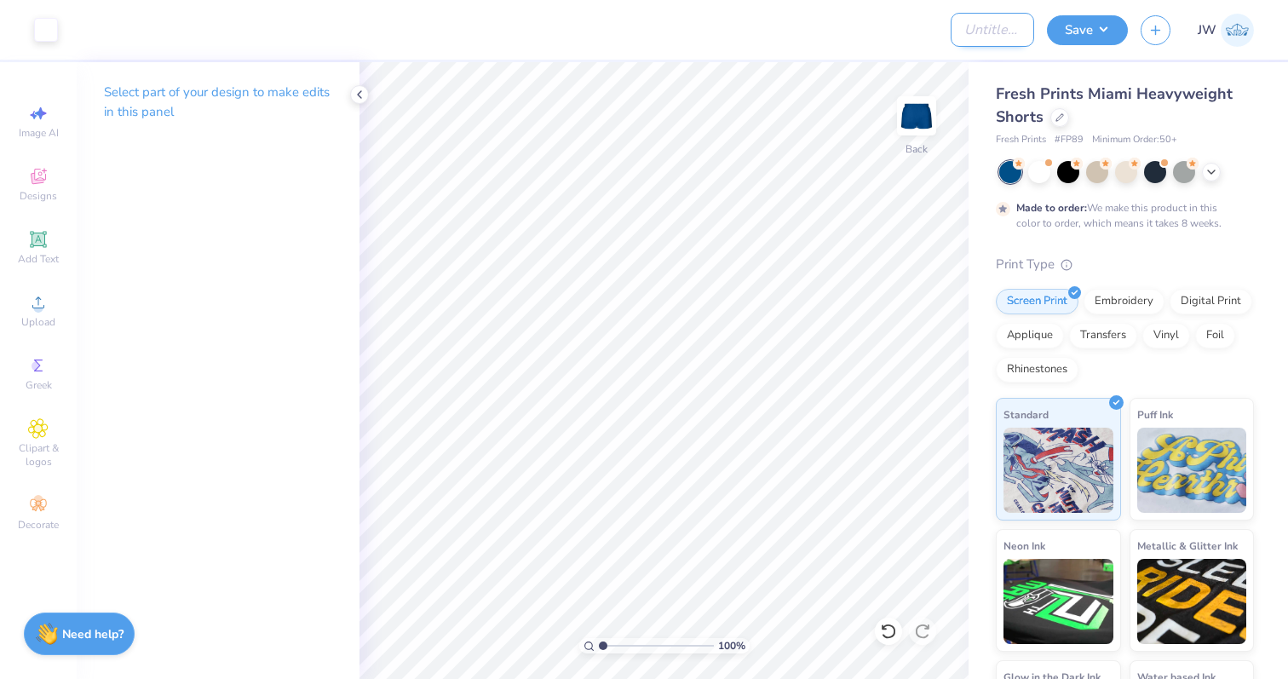
click at [953, 45] on input "Design Title" at bounding box center [992, 30] width 83 height 34
type input "B"
type input "DPE BTS Set B"
click at [1073, 37] on button "Save" at bounding box center [1087, 28] width 81 height 30
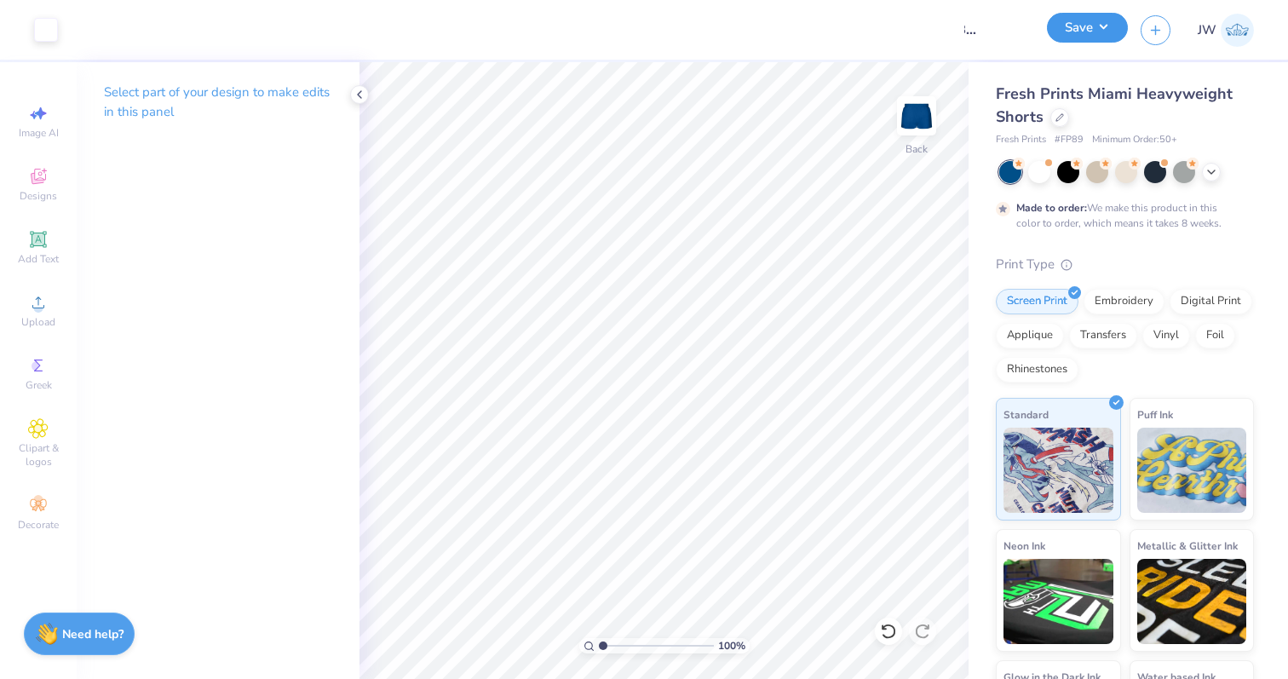
scroll to position [0, 0]
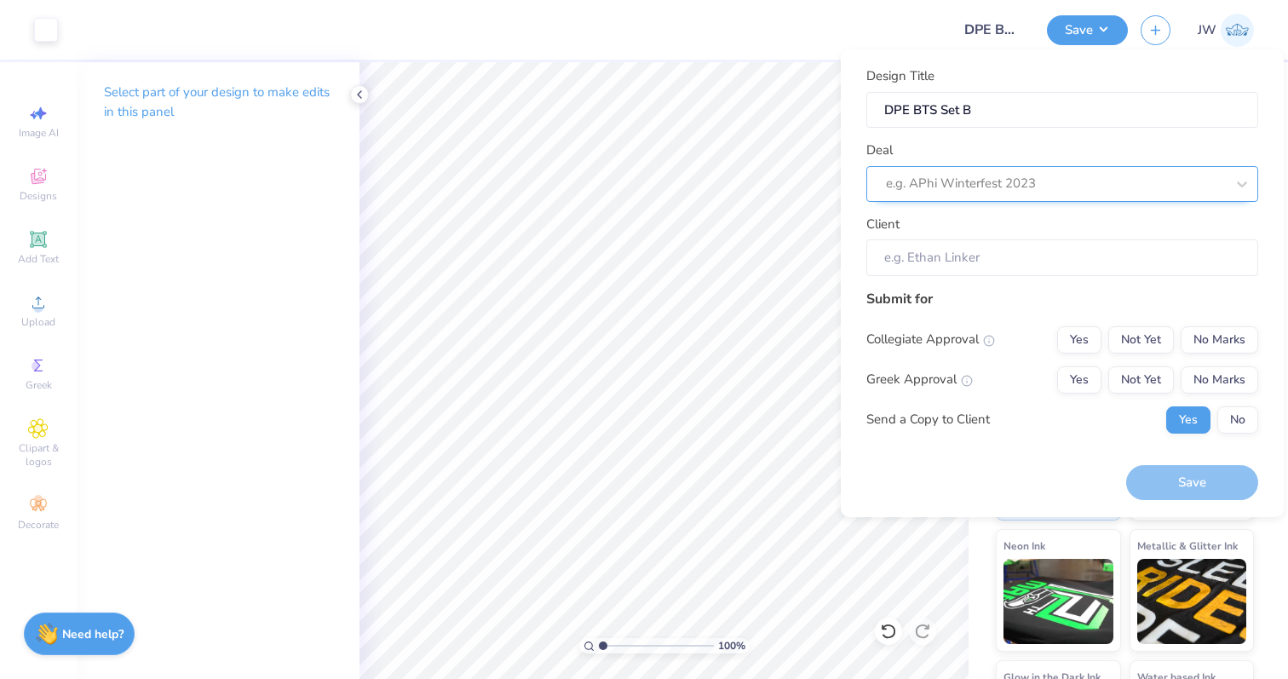
click at [1155, 182] on div at bounding box center [1055, 183] width 339 height 23
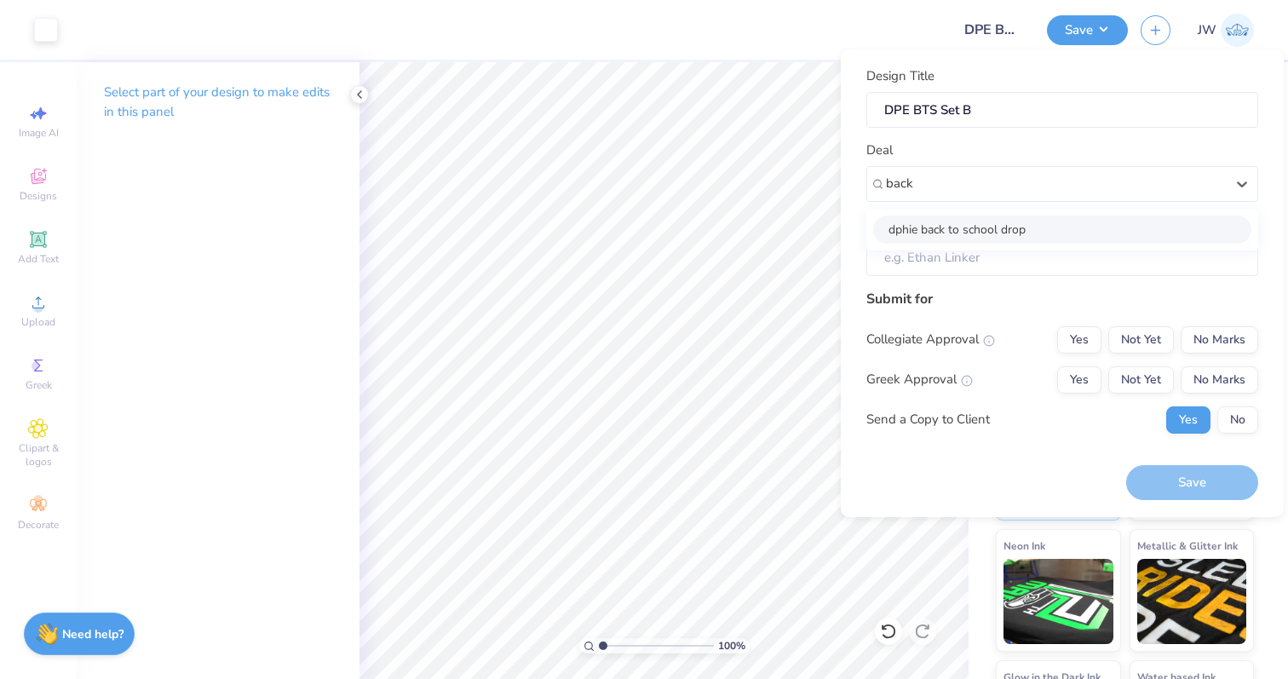
click at [1023, 230] on div "dphie back to school drop" at bounding box center [1062, 230] width 378 height 28
type input "back"
type input "[PERSON_NAME]"
click at [1022, 260] on input "[PERSON_NAME]" at bounding box center [1062, 257] width 392 height 37
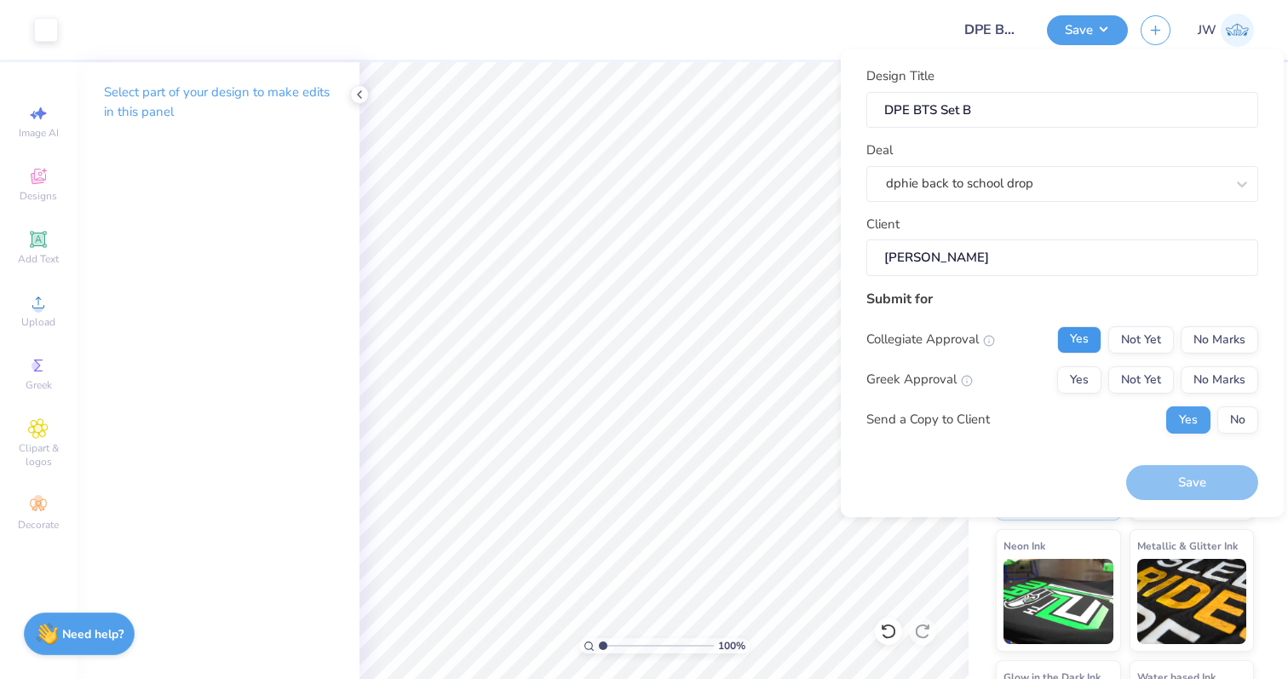
click at [1061, 329] on button "Yes" at bounding box center [1079, 339] width 44 height 27
click at [1097, 379] on button "Yes" at bounding box center [1079, 379] width 44 height 27
click at [1098, 349] on button "Yes" at bounding box center [1079, 339] width 44 height 27
click at [1218, 349] on button "No Marks" at bounding box center [1220, 339] width 78 height 27
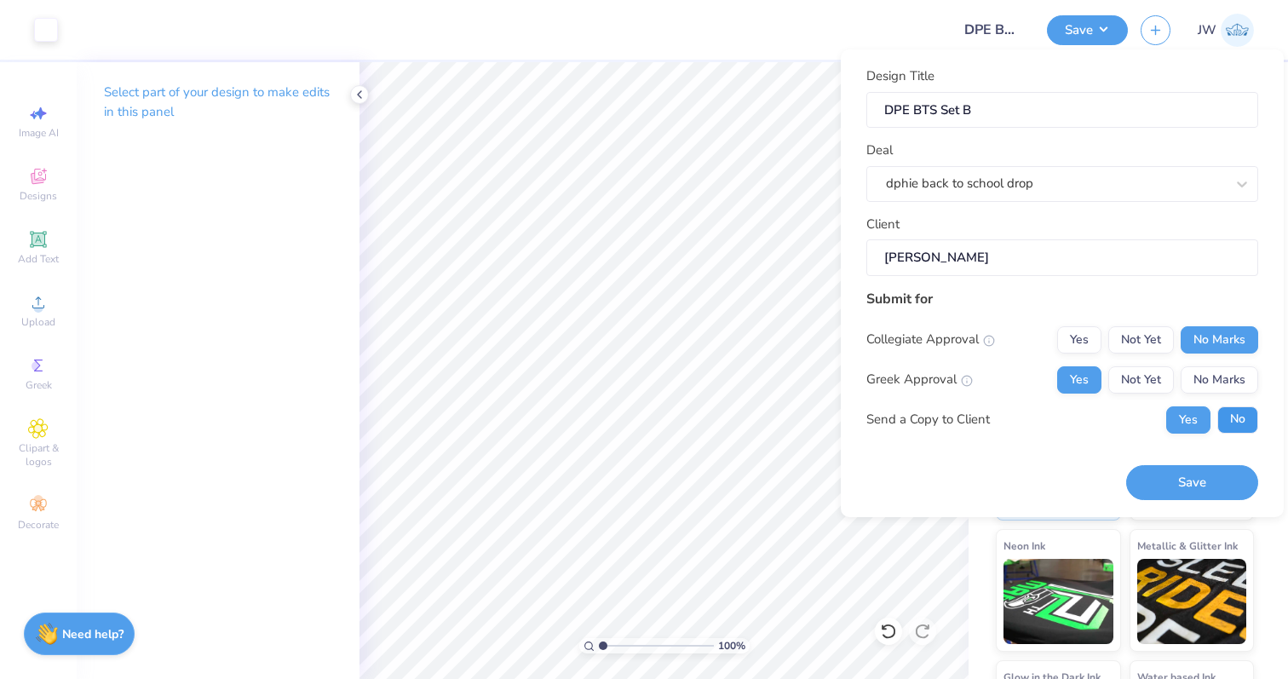
click at [1242, 426] on button "No" at bounding box center [1237, 419] width 41 height 27
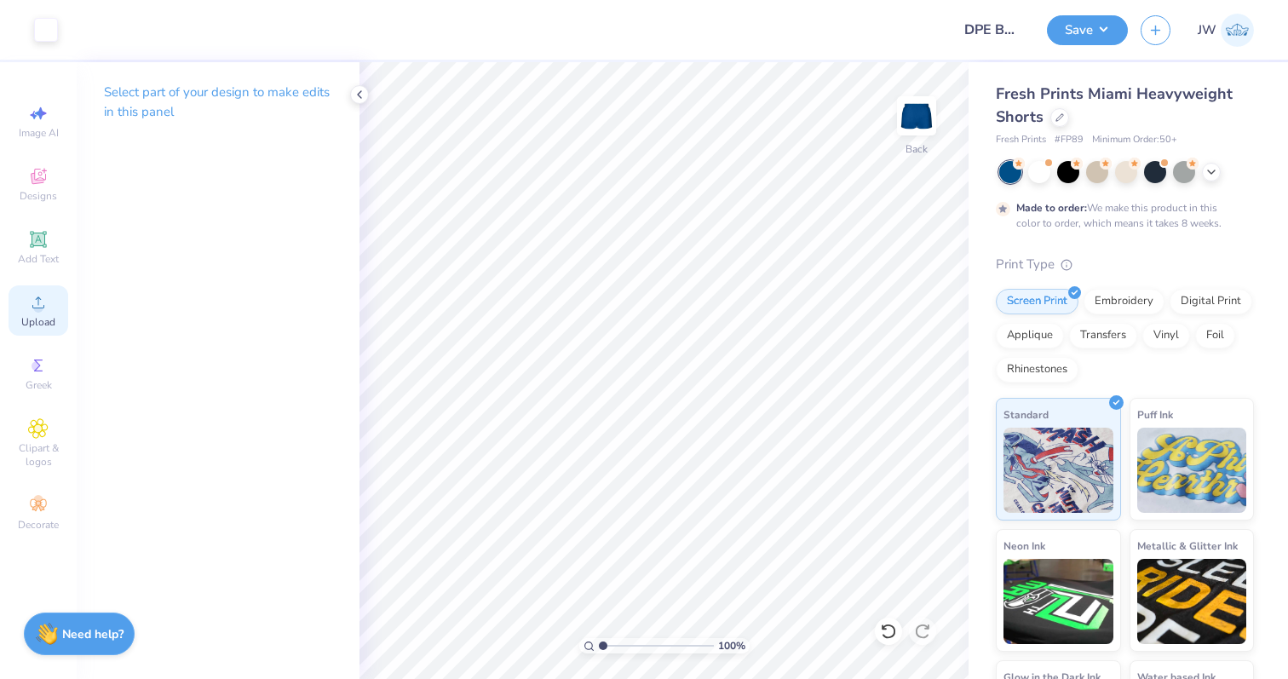
click at [50, 310] on div "Upload" at bounding box center [39, 310] width 60 height 50
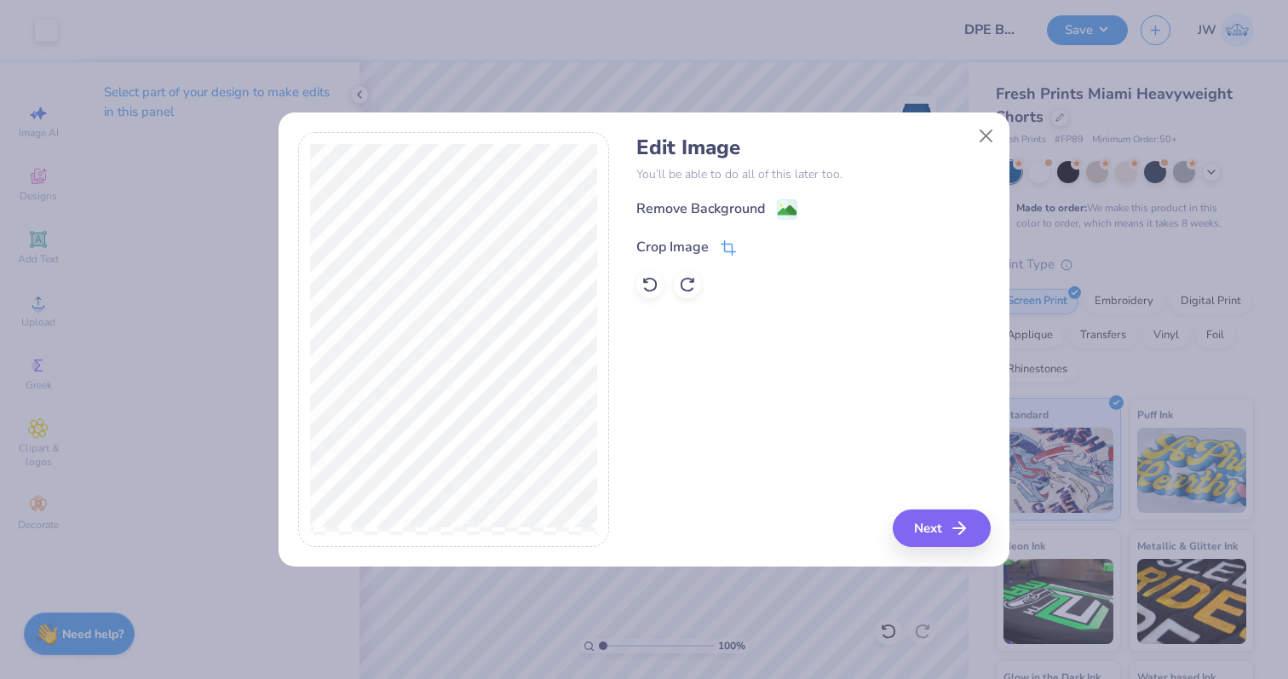
click at [730, 245] on icon at bounding box center [728, 247] width 15 height 15
click at [753, 242] on icon at bounding box center [757, 245] width 10 height 10
click at [779, 204] on image at bounding box center [787, 212] width 19 height 19
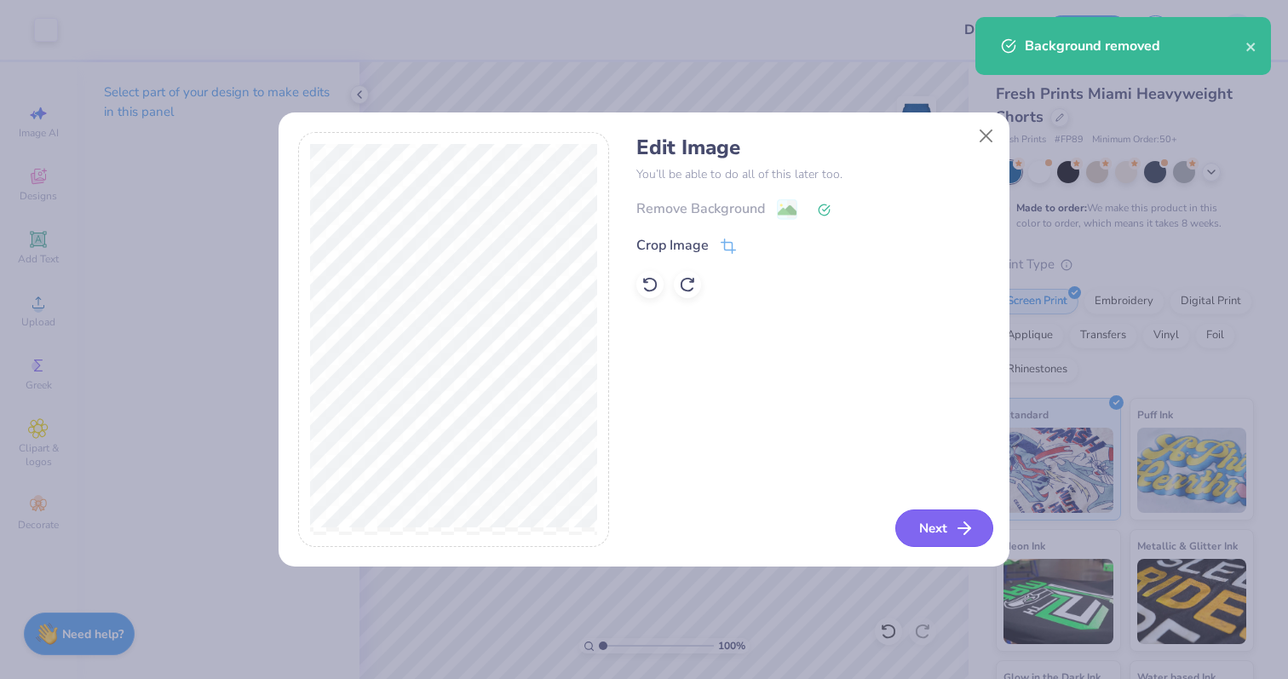
click at [929, 541] on button "Next" at bounding box center [944, 527] width 98 height 37
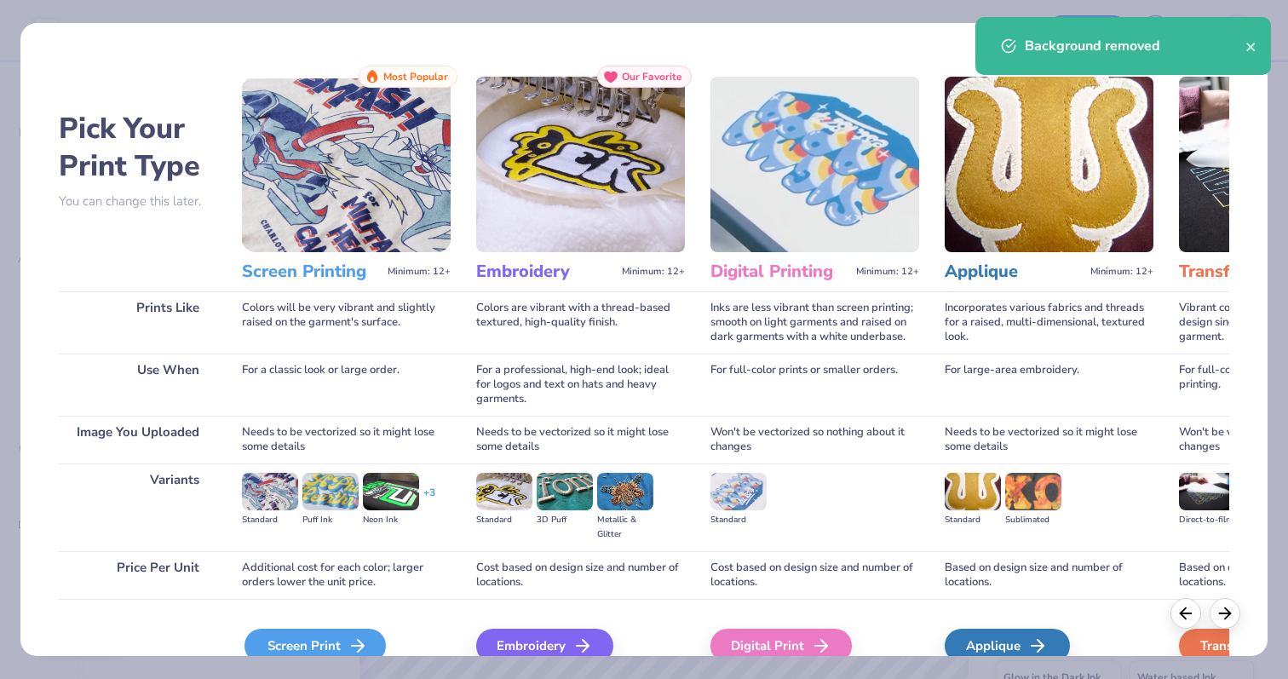
click at [343, 634] on div "Screen Print" at bounding box center [314, 646] width 141 height 34
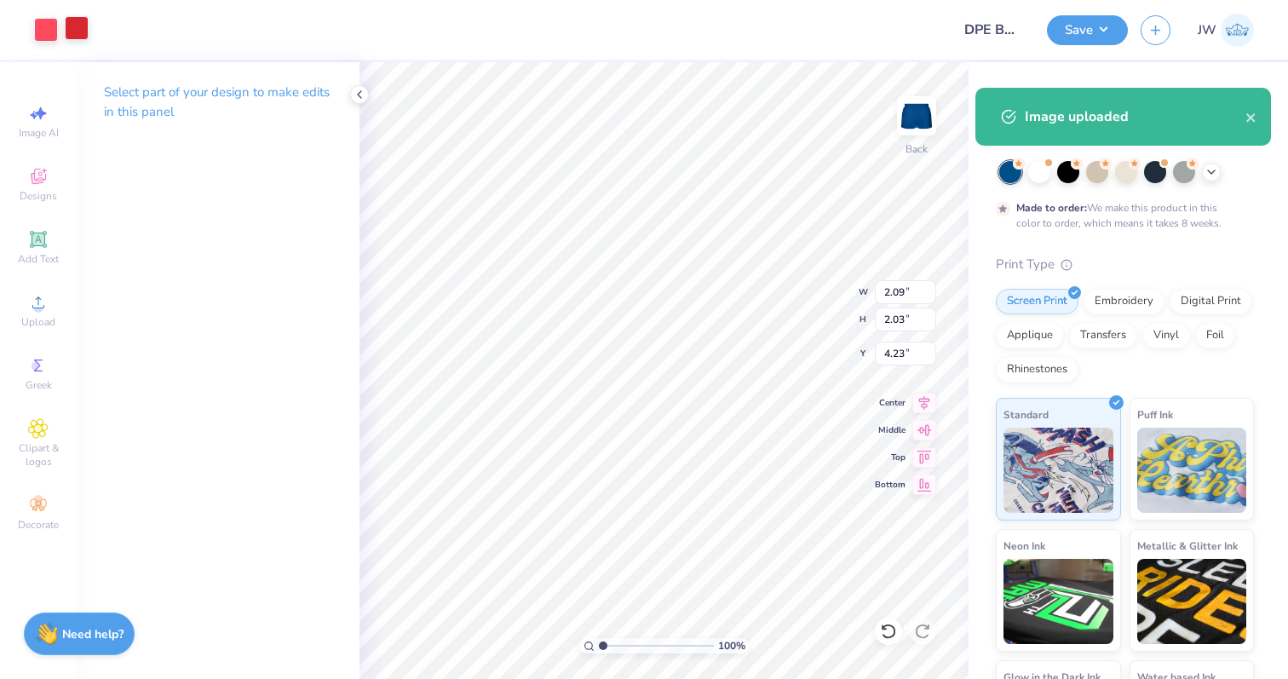
click at [79, 33] on div at bounding box center [77, 28] width 24 height 24
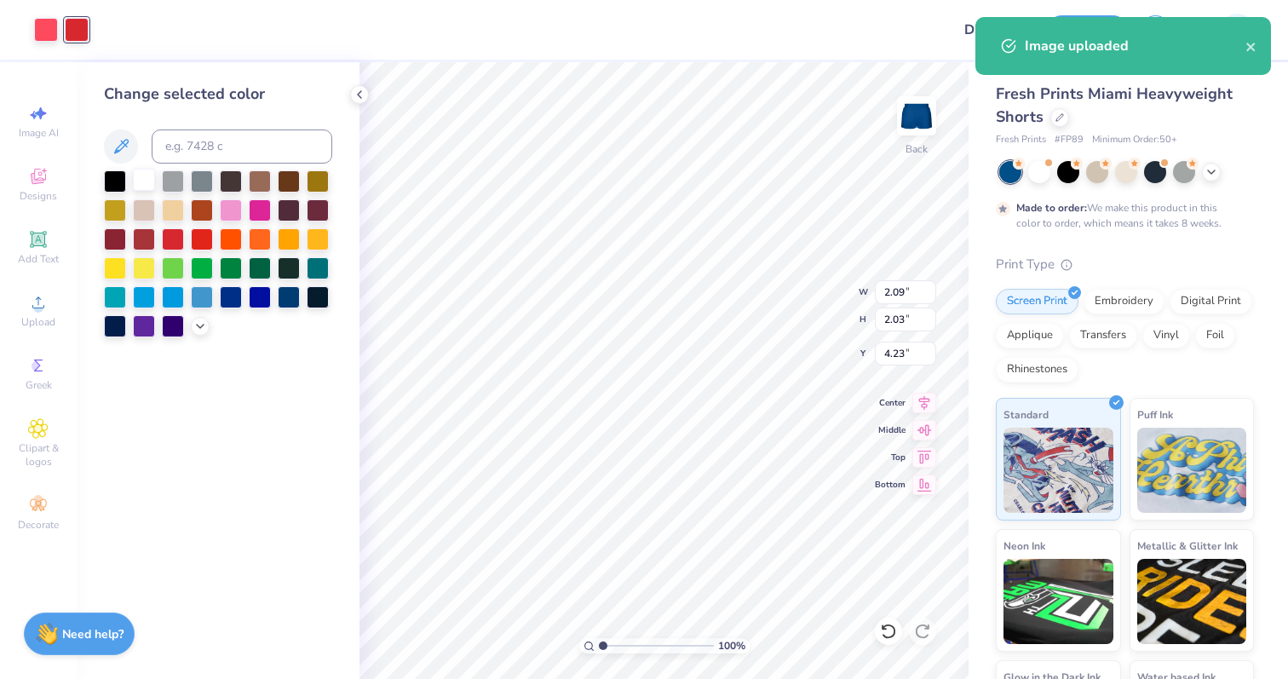
click at [133, 178] on div at bounding box center [144, 180] width 22 height 22
click at [42, 30] on div at bounding box center [46, 28] width 24 height 24
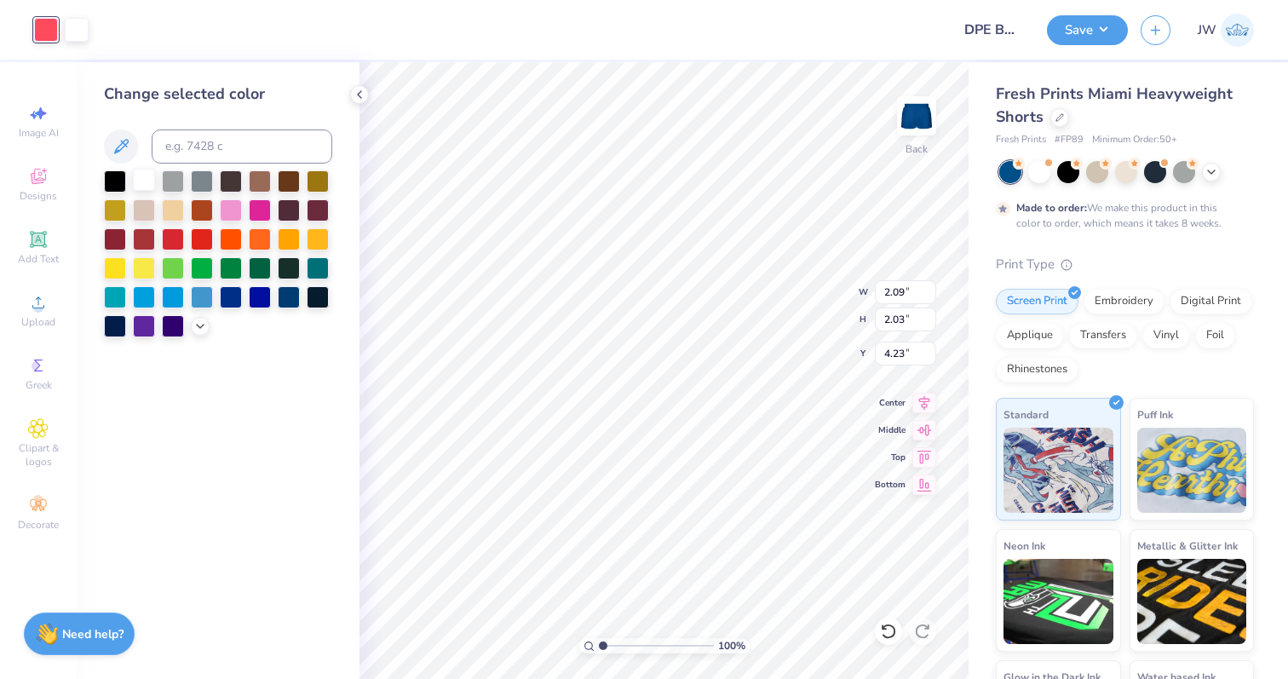
click at [139, 181] on div at bounding box center [144, 180] width 22 height 22
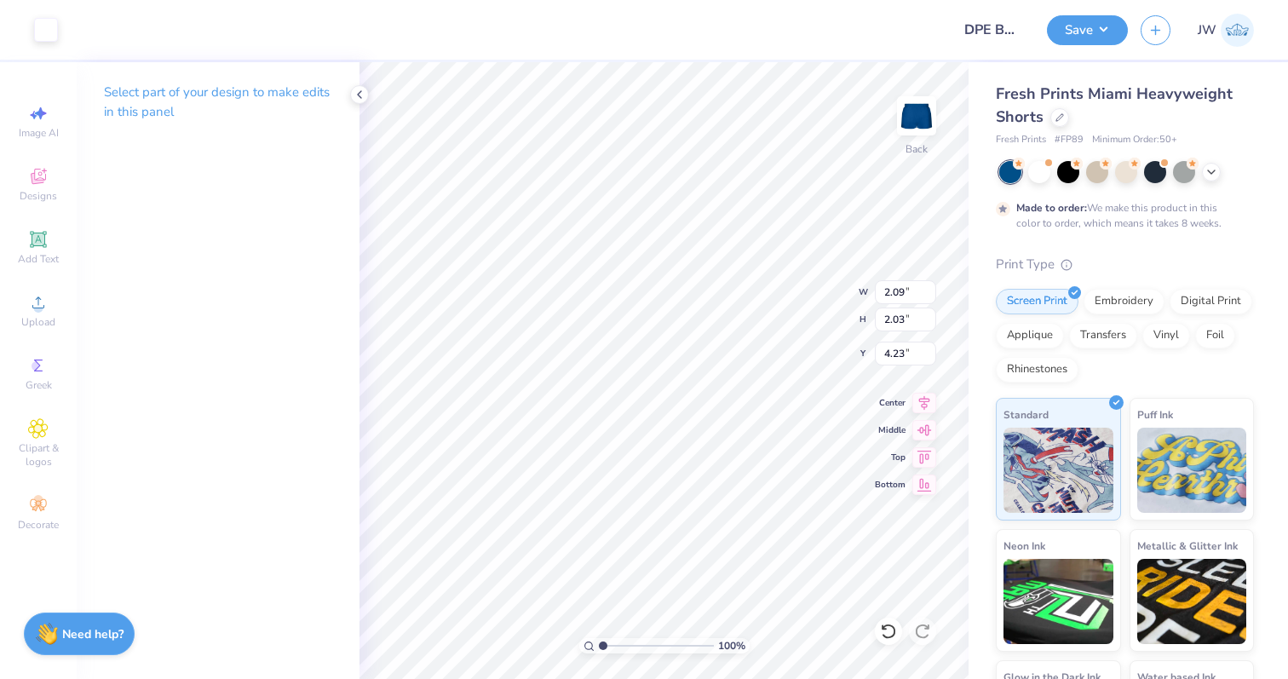
type input "0.70"
type input "0.68"
type input "8.39"
type input "8.10"
type input "7.76"
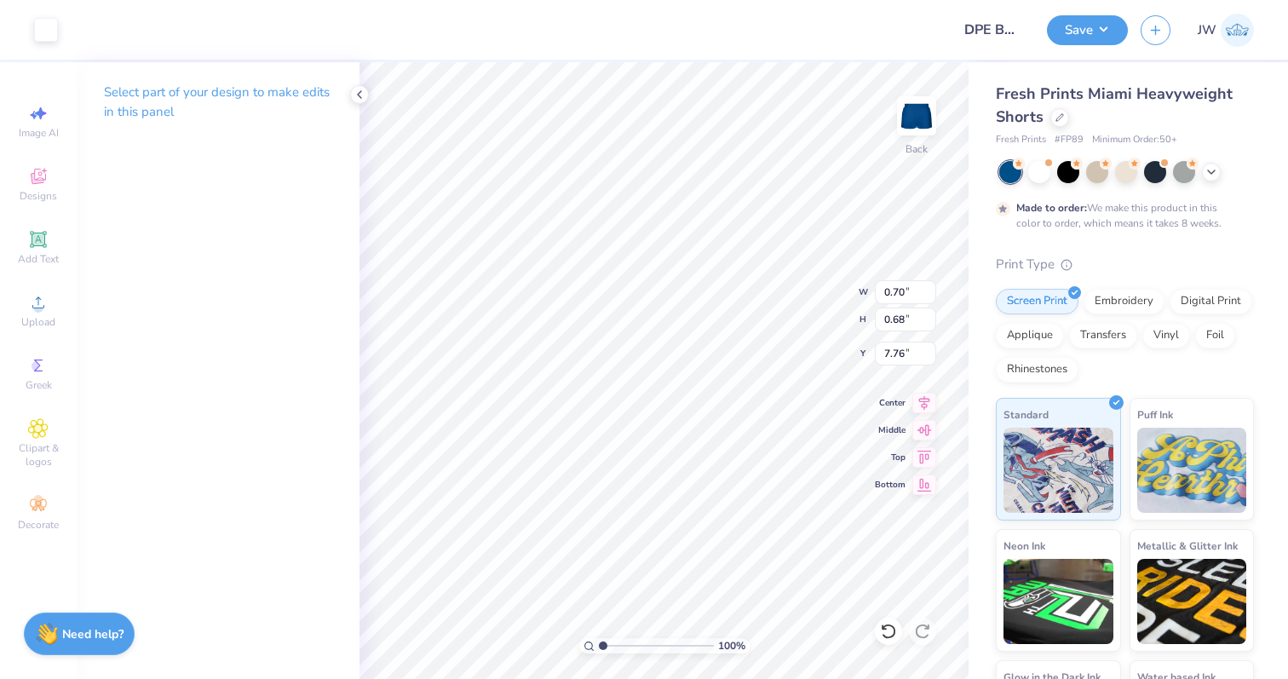
type input "0.52"
type input "0.50"
type input "7.94"
type input "0.50"
type input "0.53"
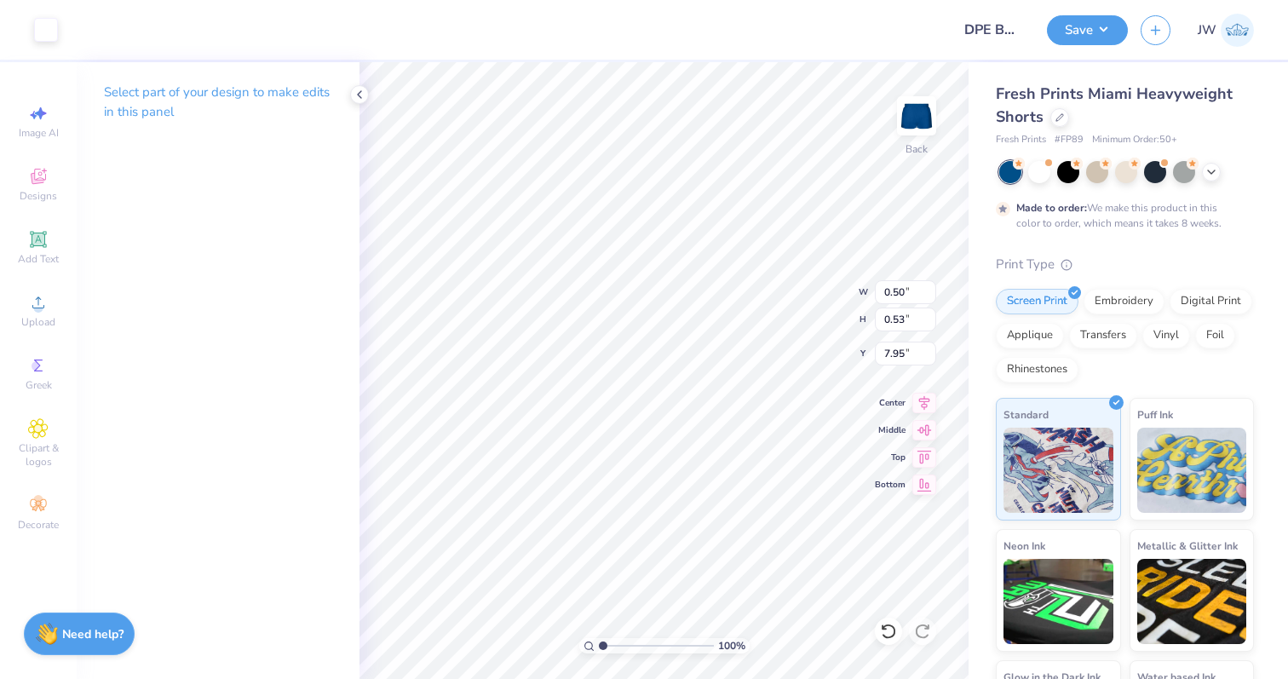
type input "9.34"
type input "8.38"
click at [835, 494] on div "100 % Back W 0.70 0.70 " H 0.68 0.68 " Y 8.38 8.38 " Center Middle Top Bottom" at bounding box center [664, 370] width 609 height 617
type input "7.93"
type input "0.71"
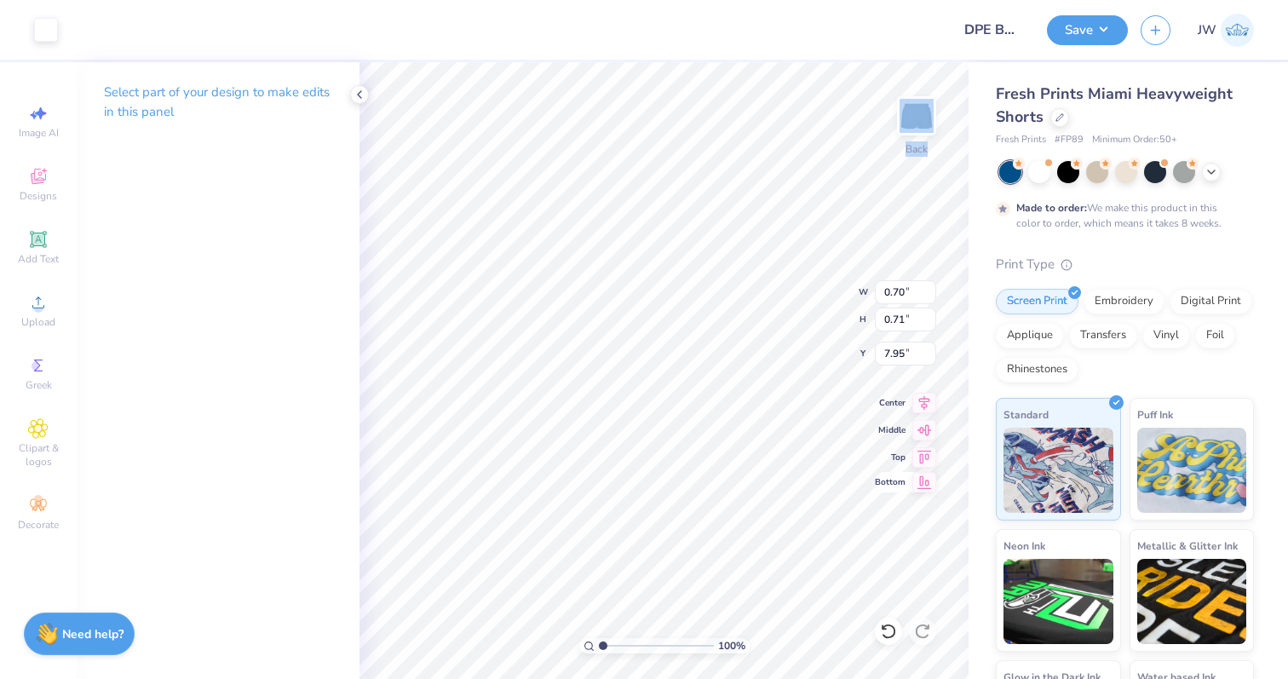
type input "8.46"
click at [1058, 32] on button "Save" at bounding box center [1087, 28] width 81 height 30
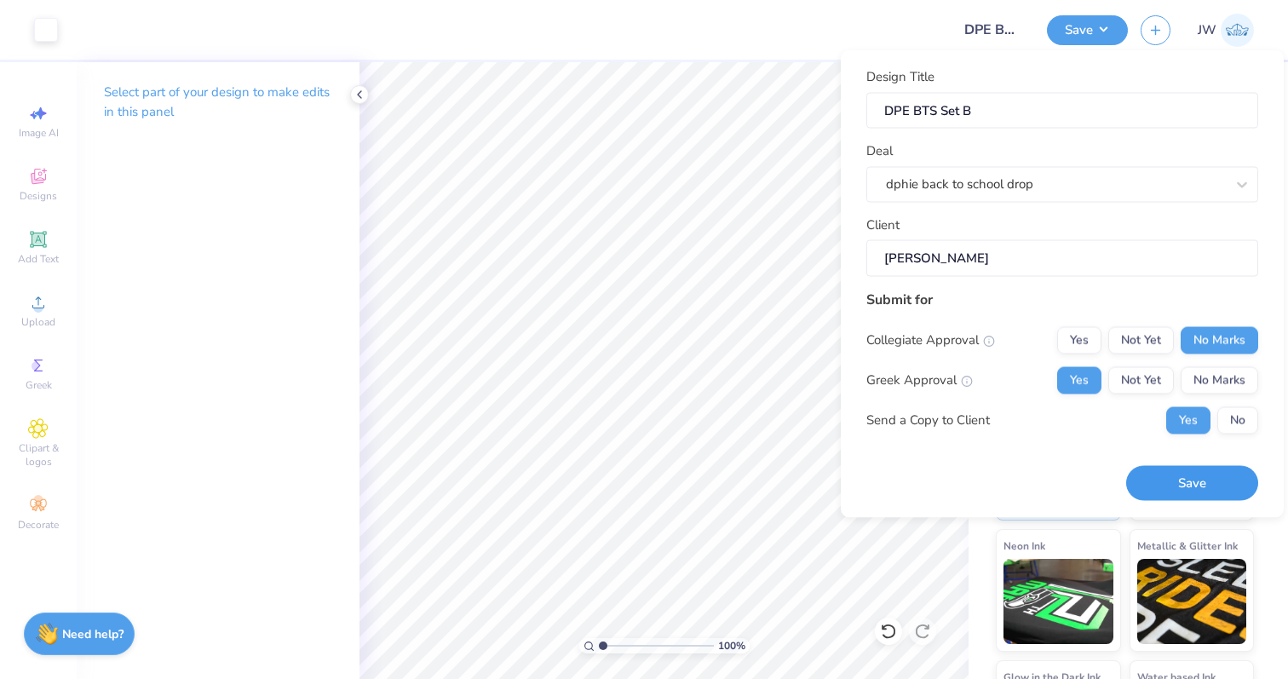
click at [1199, 482] on button "Save" at bounding box center [1192, 483] width 132 height 35
click at [1229, 416] on button "No" at bounding box center [1237, 419] width 41 height 27
click at [1202, 484] on div "Saving..." at bounding box center [1192, 483] width 132 height 35
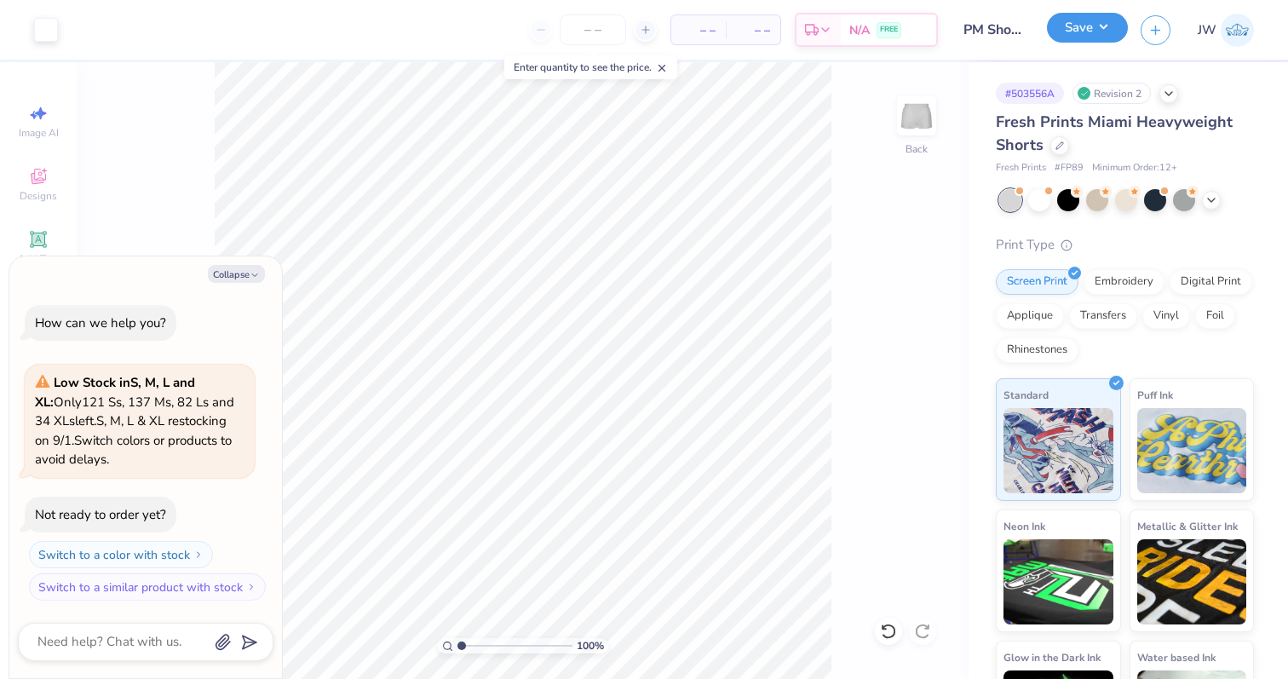
click at [1104, 37] on button "Save" at bounding box center [1087, 28] width 81 height 30
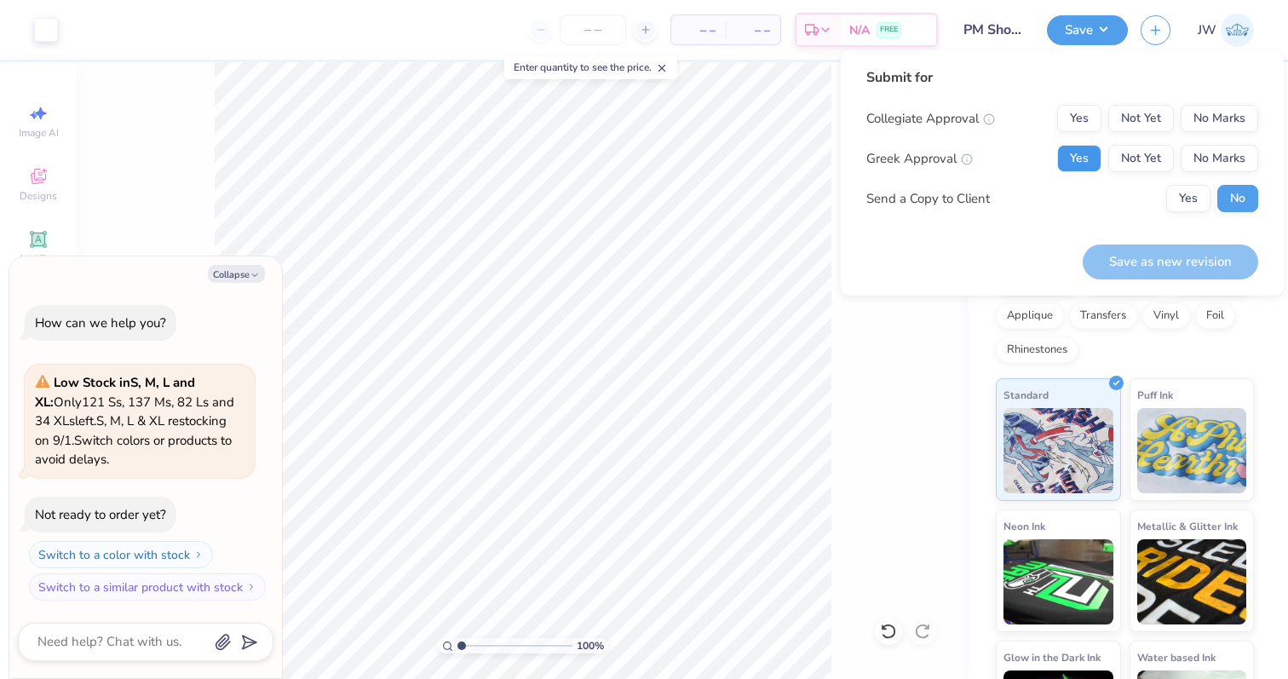
click at [1077, 152] on button "Yes" at bounding box center [1079, 158] width 44 height 27
click at [1217, 118] on button "No Marks" at bounding box center [1220, 118] width 78 height 27
click at [1179, 273] on button "Save as new revision" at bounding box center [1170, 261] width 175 height 35
type textarea "x"
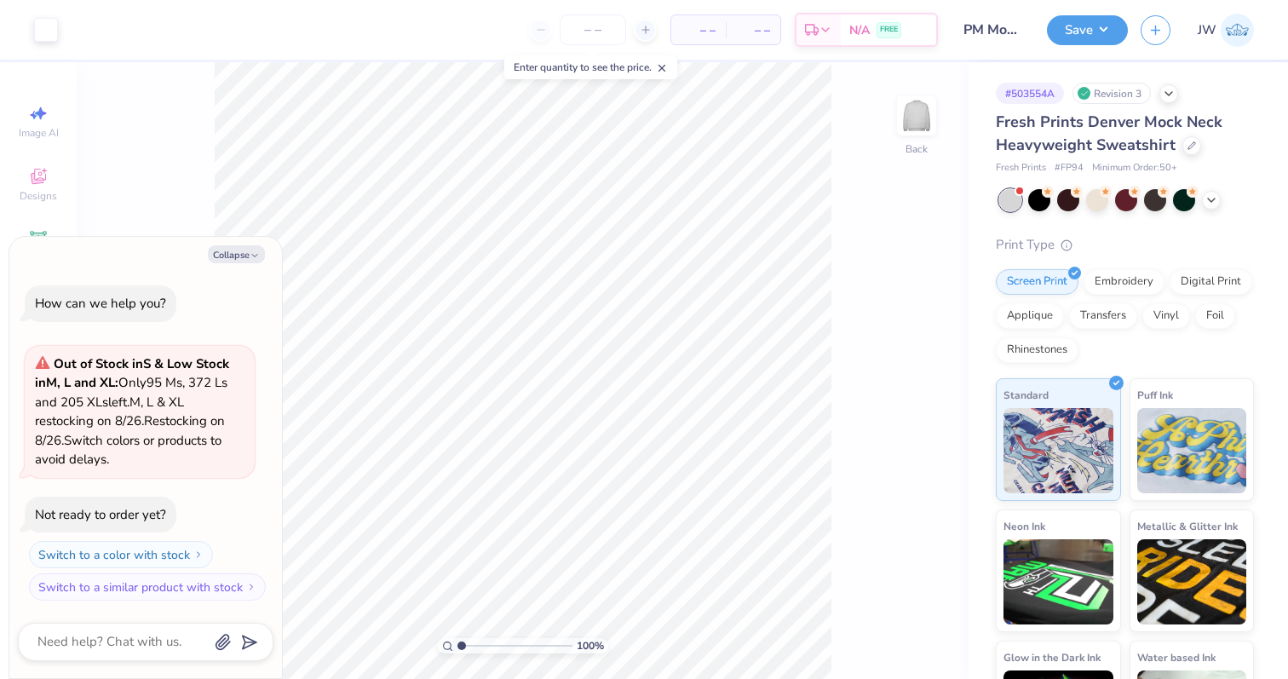
type textarea "x"
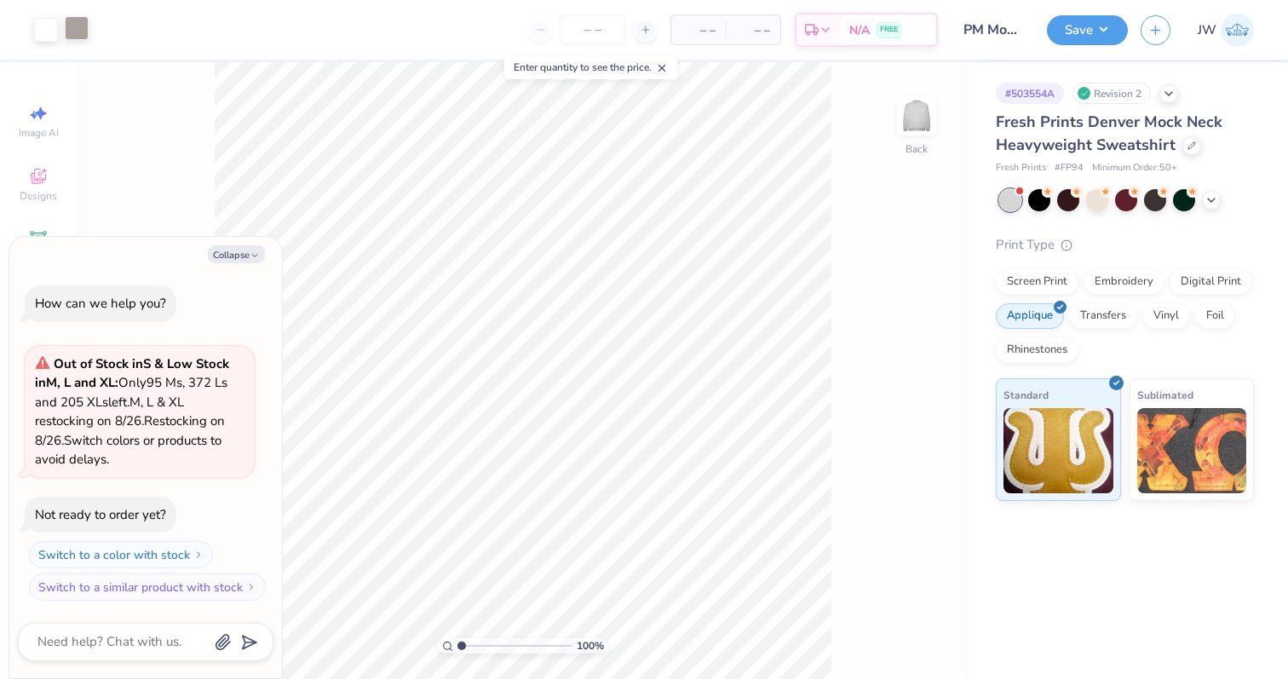
click at [72, 30] on div at bounding box center [77, 28] width 24 height 24
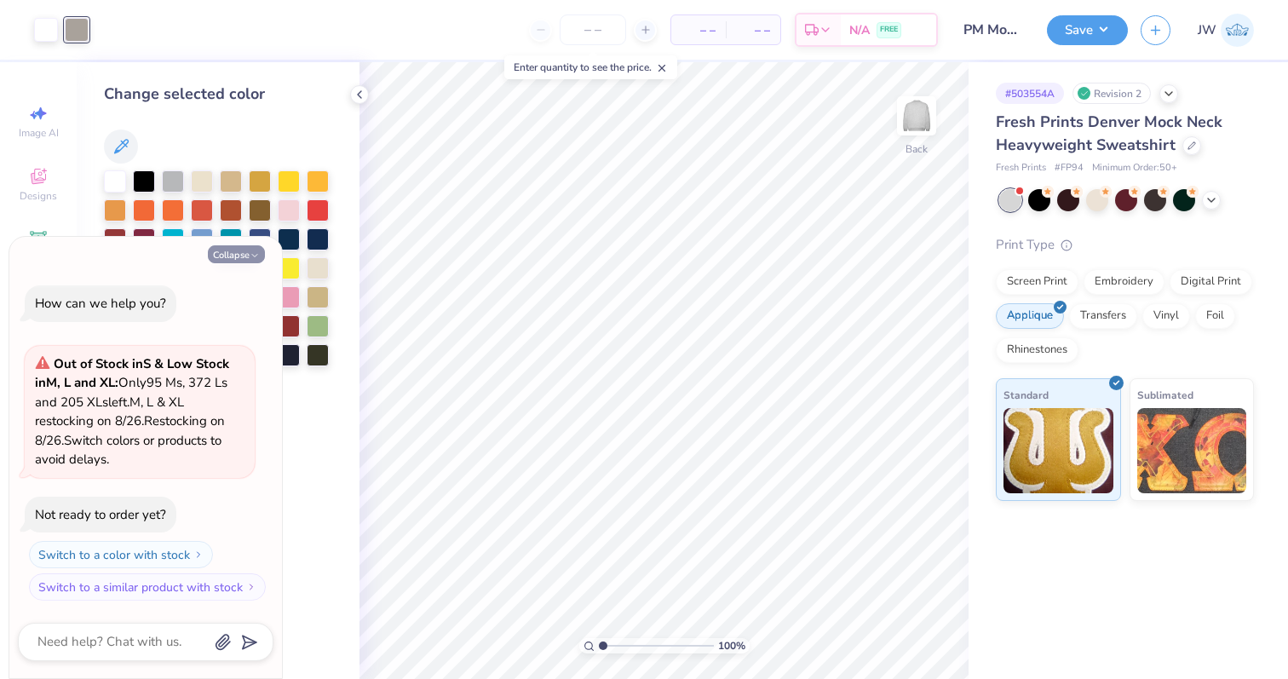
click at [241, 254] on button "Collapse" at bounding box center [236, 254] width 57 height 18
type textarea "x"
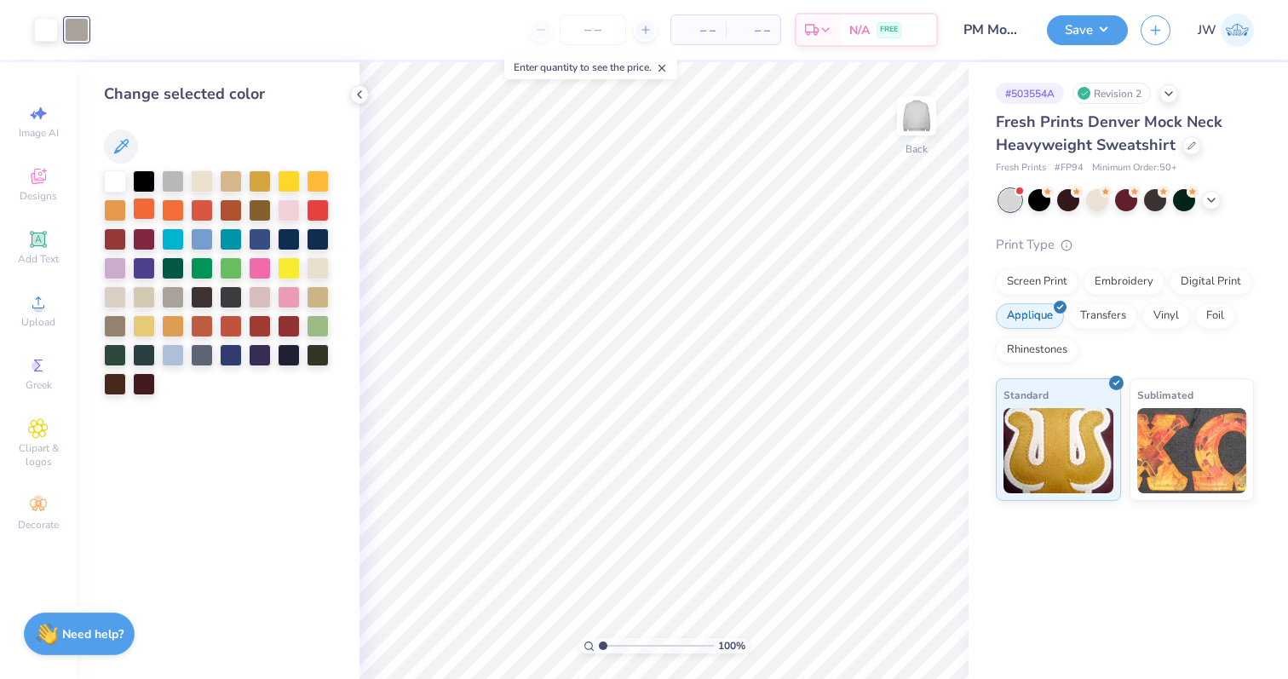
click at [150, 210] on div at bounding box center [144, 209] width 22 height 22
click at [51, 32] on div at bounding box center [46, 28] width 24 height 24
click at [174, 177] on div at bounding box center [173, 180] width 22 height 22
click at [115, 183] on div at bounding box center [115, 180] width 22 height 22
click at [152, 190] on div at bounding box center [144, 180] width 22 height 22
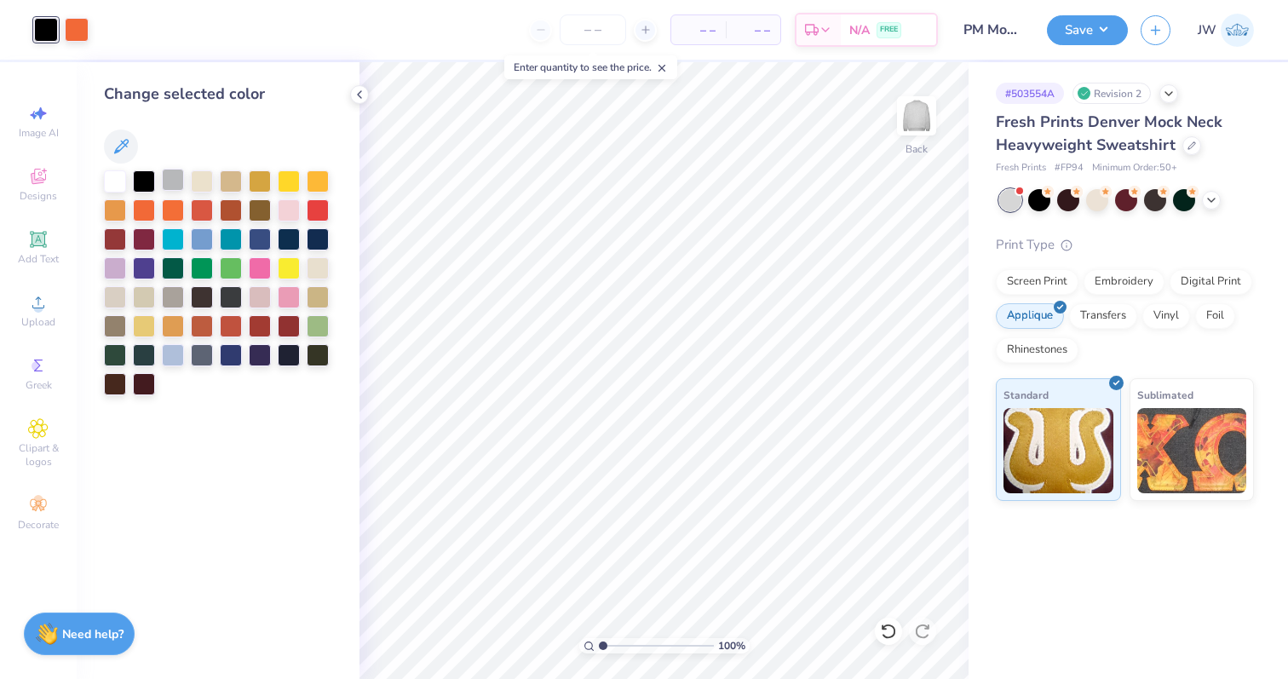
click at [171, 186] on div at bounding box center [173, 180] width 22 height 22
click at [84, 37] on div at bounding box center [77, 28] width 24 height 24
click at [119, 193] on div at bounding box center [218, 282] width 228 height 225
click at [118, 181] on div at bounding box center [115, 180] width 22 height 22
click at [1069, 42] on button "Save" at bounding box center [1087, 28] width 81 height 30
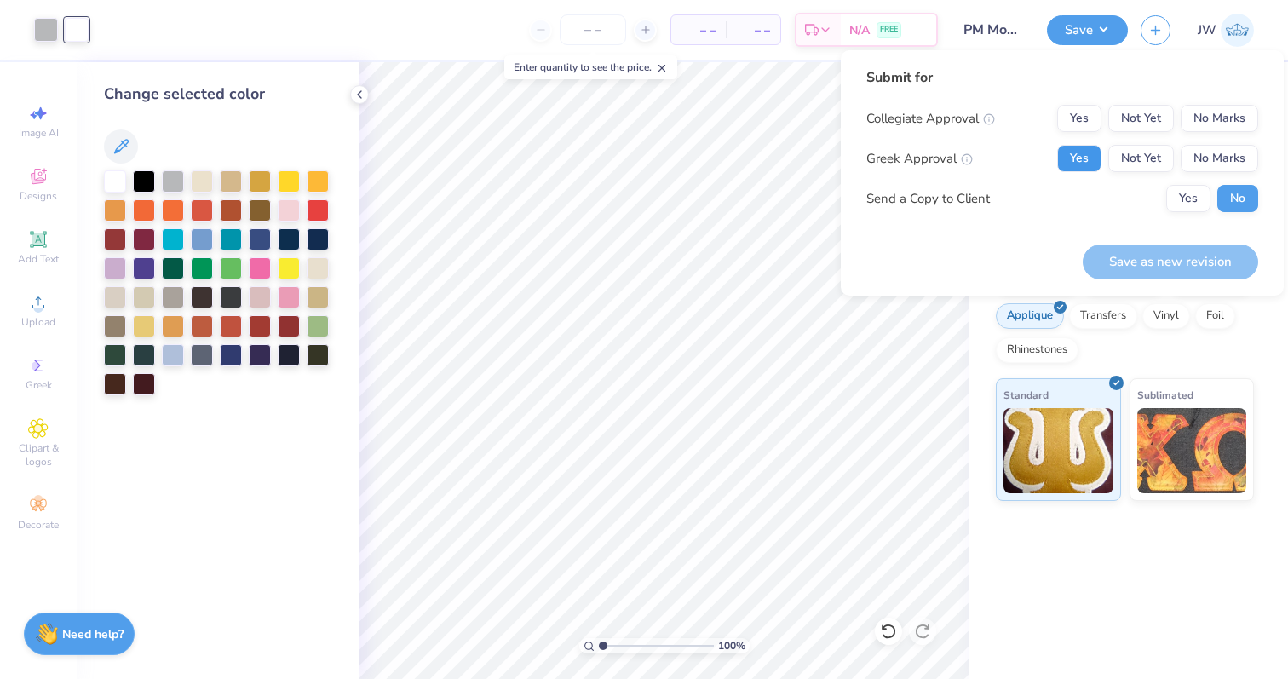
click at [1092, 152] on button "Yes" at bounding box center [1079, 158] width 44 height 27
click at [1234, 128] on button "No Marks" at bounding box center [1220, 118] width 78 height 27
click at [1141, 262] on button "Save as new revision" at bounding box center [1170, 261] width 175 height 35
